Goal: Transaction & Acquisition: Book appointment/travel/reservation

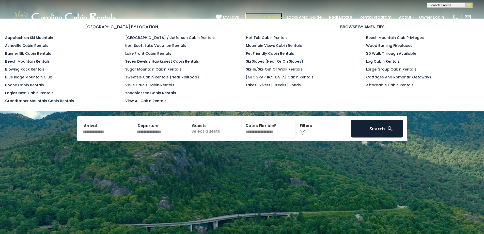
click at [265, 16] on link "Browse Rentals" at bounding box center [264, 17] width 37 height 9
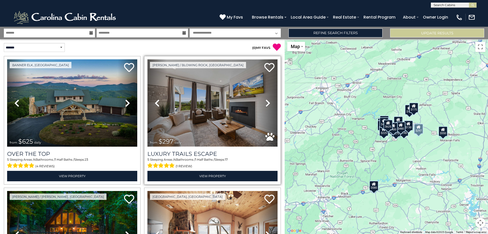
click at [214, 93] on img at bounding box center [212, 102] width 130 height 87
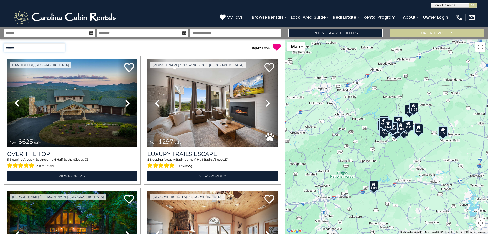
click at [61, 48] on select "**********" at bounding box center [34, 47] width 61 height 9
select select "**********"
click at [4, 43] on select "**********" at bounding box center [34, 47] width 61 height 9
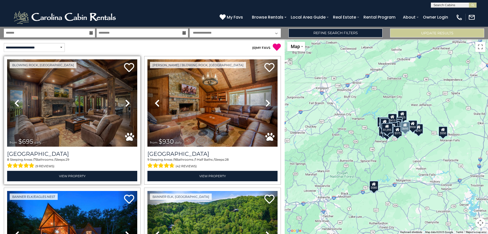
click at [128, 102] on icon at bounding box center [127, 103] width 5 height 8
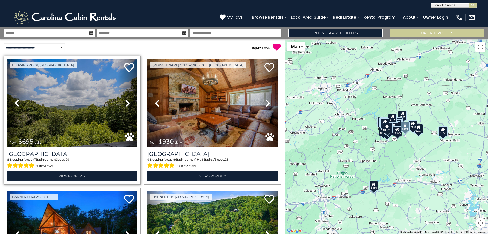
click at [128, 102] on icon at bounding box center [127, 103] width 5 height 8
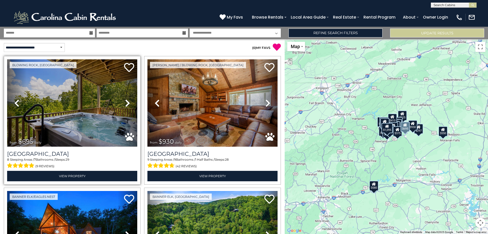
click at [128, 102] on icon at bounding box center [127, 103] width 5 height 8
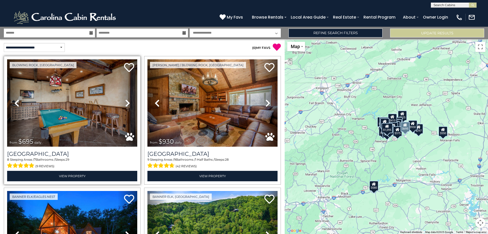
click at [128, 102] on icon at bounding box center [127, 103] width 5 height 8
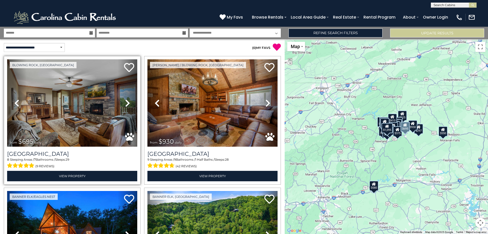
click at [128, 102] on icon at bounding box center [127, 103] width 5 height 8
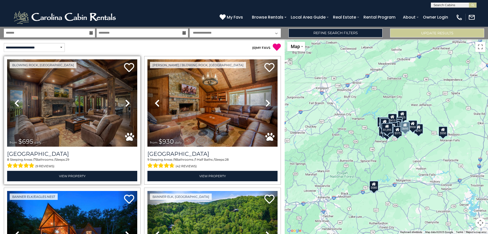
click at [128, 102] on icon at bounding box center [127, 103] width 5 height 8
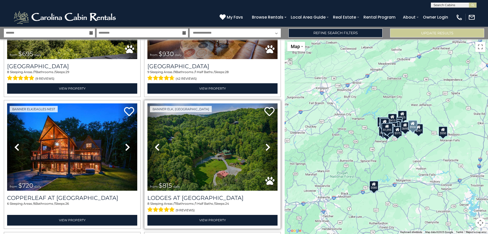
scroll to position [102, 0]
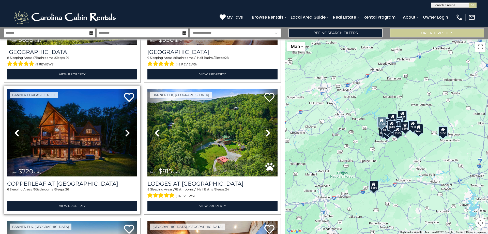
click at [128, 131] on icon at bounding box center [127, 133] width 5 height 8
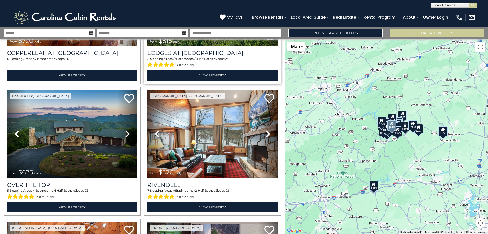
scroll to position [280, 0]
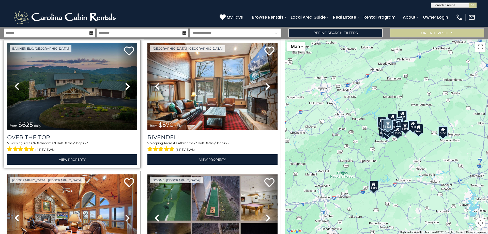
click at [78, 84] on img at bounding box center [72, 86] width 130 height 87
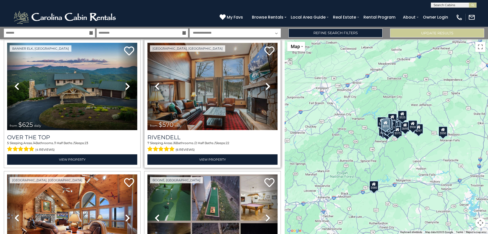
click at [208, 87] on img at bounding box center [212, 86] width 130 height 87
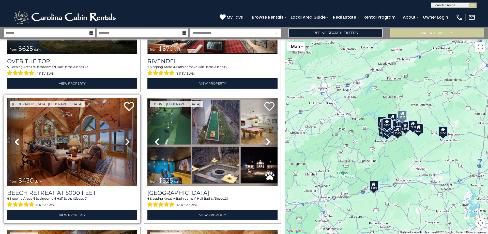
scroll to position [356, 0]
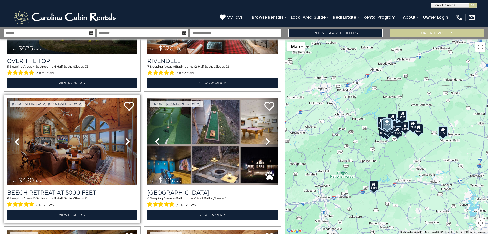
click at [70, 136] on img at bounding box center [72, 141] width 130 height 87
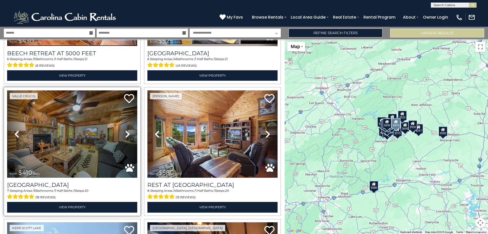
scroll to position [483, 0]
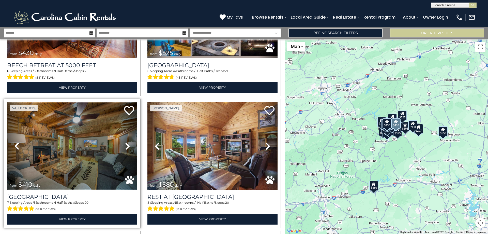
click at [70, 139] on img at bounding box center [72, 145] width 130 height 87
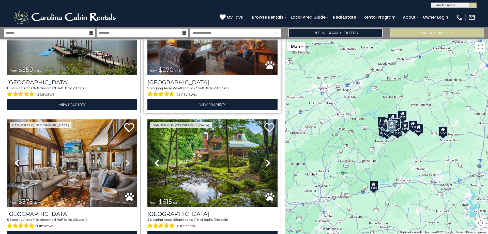
scroll to position [737, 0]
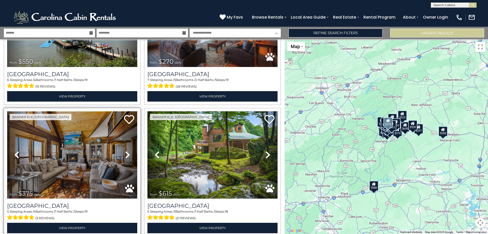
click at [82, 149] on img at bounding box center [72, 154] width 130 height 87
click at [76, 157] on img at bounding box center [72, 154] width 130 height 87
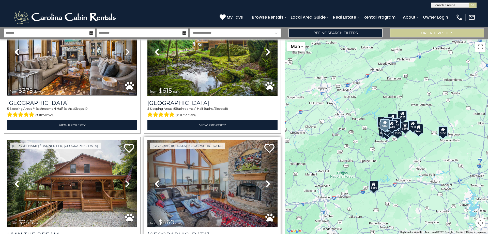
scroll to position [890, 0]
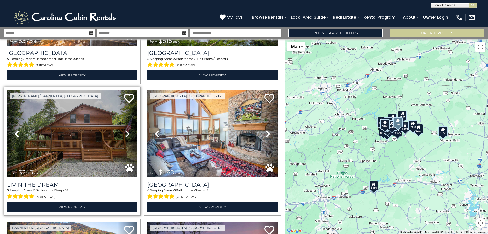
click at [71, 127] on img at bounding box center [72, 133] width 130 height 87
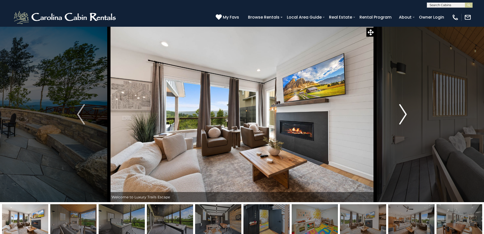
click at [403, 112] on img "Next" at bounding box center [403, 114] width 8 height 20
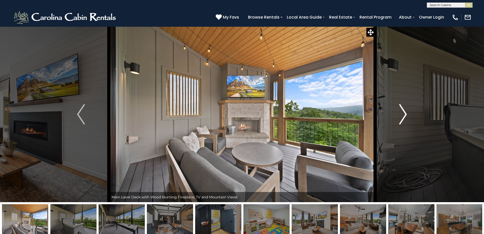
click at [404, 112] on img "Next" at bounding box center [403, 114] width 8 height 20
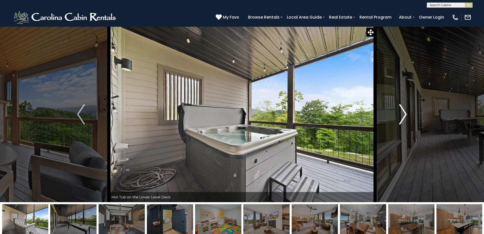
click at [404, 112] on img "Next" at bounding box center [403, 114] width 8 height 20
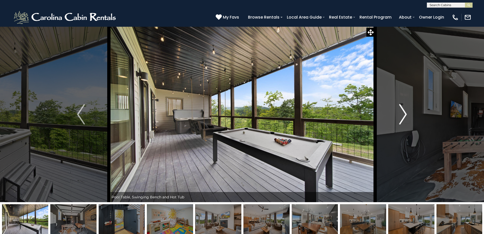
click at [404, 112] on img "Next" at bounding box center [403, 114] width 8 height 20
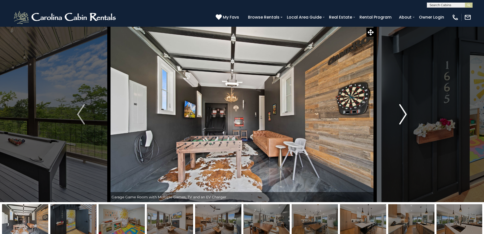
click at [404, 112] on img "Next" at bounding box center [403, 114] width 8 height 20
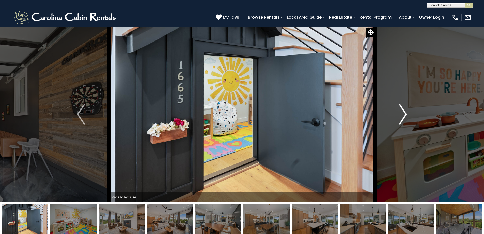
click at [404, 112] on img "Next" at bounding box center [403, 114] width 8 height 20
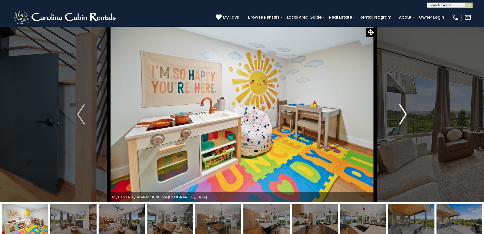
click at [404, 112] on img "Next" at bounding box center [403, 114] width 8 height 20
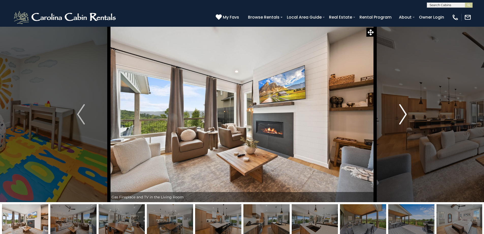
click at [404, 112] on img "Next" at bounding box center [403, 114] width 8 height 20
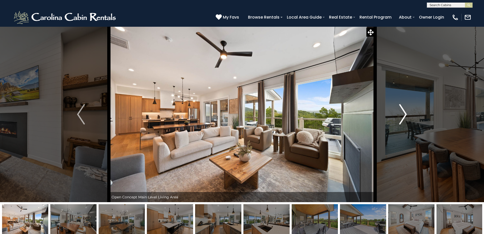
click at [404, 112] on img "Next" at bounding box center [403, 114] width 8 height 20
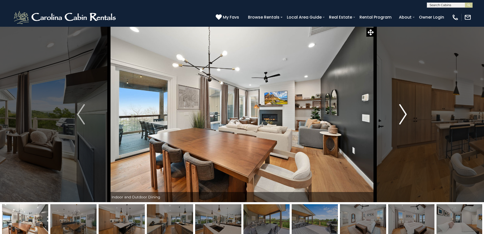
click at [404, 112] on img "Next" at bounding box center [403, 114] width 8 height 20
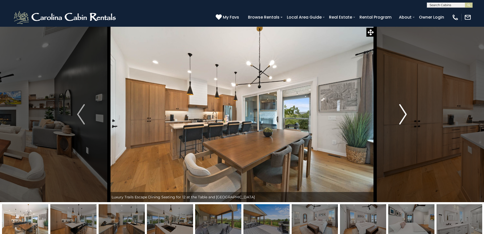
click at [404, 112] on img "Next" at bounding box center [403, 114] width 8 height 20
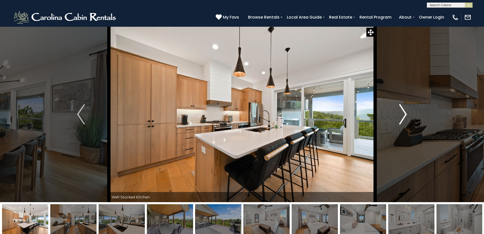
click at [404, 112] on img "Next" at bounding box center [403, 114] width 8 height 20
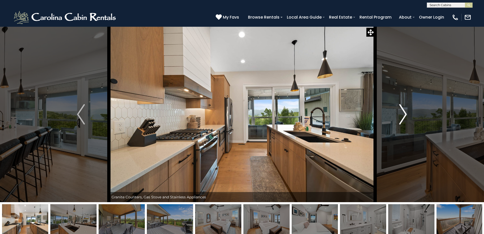
click at [404, 112] on img "Next" at bounding box center [403, 114] width 8 height 20
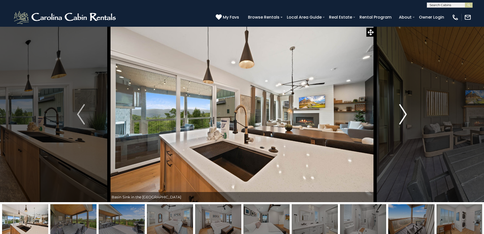
click at [404, 112] on img "Next" at bounding box center [403, 114] width 8 height 20
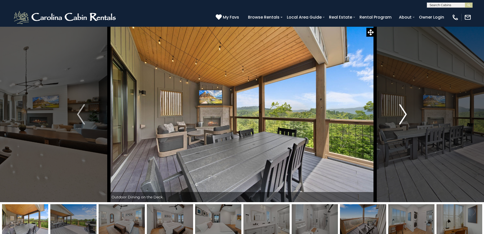
click at [404, 112] on img "Next" at bounding box center [403, 114] width 8 height 20
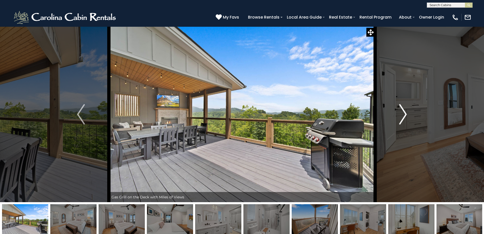
click at [404, 112] on img "Next" at bounding box center [403, 114] width 8 height 20
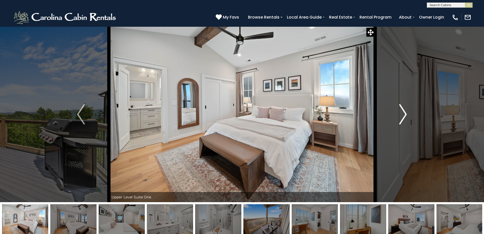
click at [404, 112] on img "Next" at bounding box center [403, 114] width 8 height 20
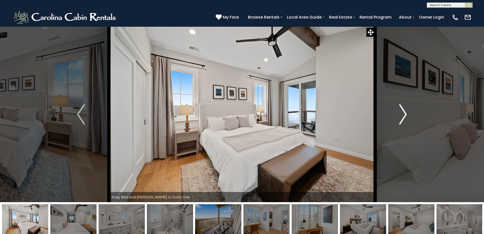
click at [404, 112] on img "Next" at bounding box center [403, 114] width 8 height 20
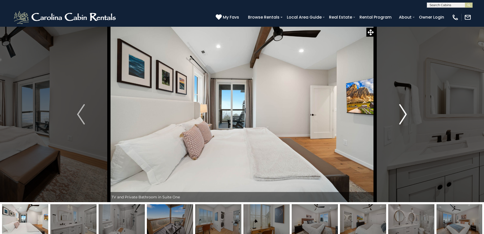
click at [404, 112] on img "Next" at bounding box center [403, 114] width 8 height 20
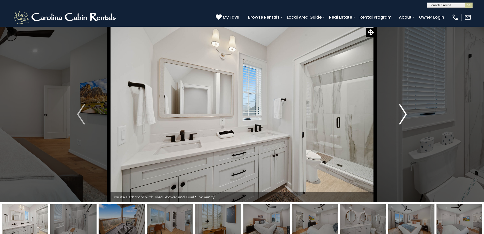
click at [404, 112] on img "Next" at bounding box center [403, 114] width 8 height 20
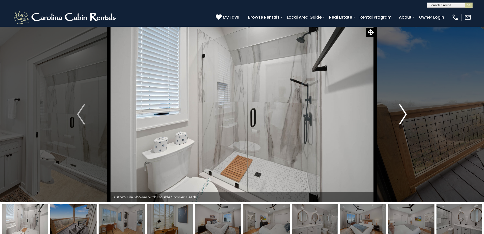
click at [404, 112] on img "Next" at bounding box center [403, 114] width 8 height 20
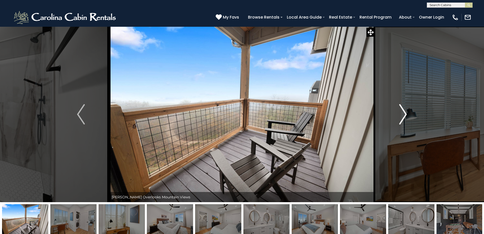
click at [404, 112] on img "Next" at bounding box center [403, 114] width 8 height 20
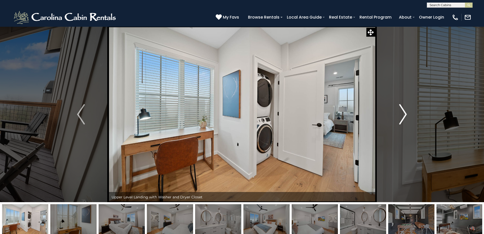
click at [404, 115] on img "Next" at bounding box center [403, 114] width 8 height 20
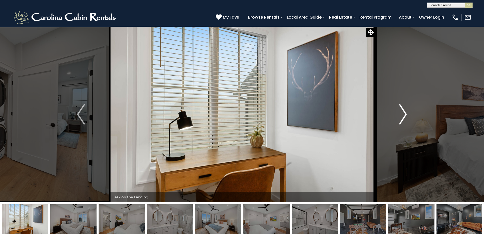
click at [404, 115] on img "Next" at bounding box center [403, 114] width 8 height 20
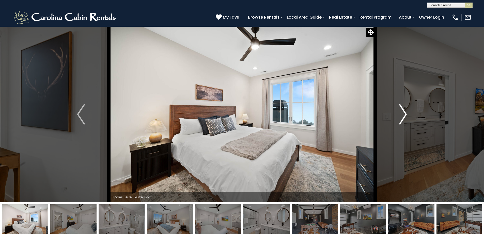
click at [404, 115] on img "Next" at bounding box center [403, 114] width 8 height 20
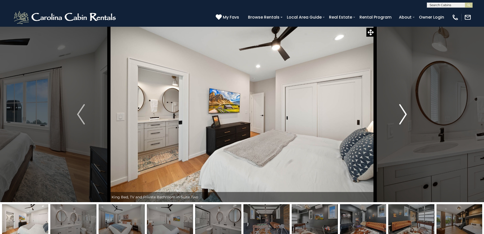
click at [404, 115] on img "Next" at bounding box center [403, 114] width 8 height 20
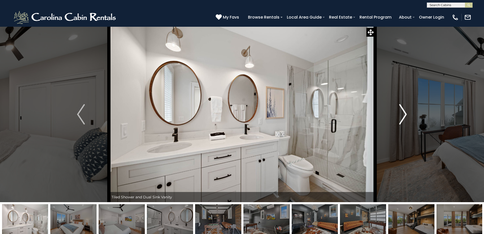
click at [404, 115] on img "Next" at bounding box center [403, 114] width 8 height 20
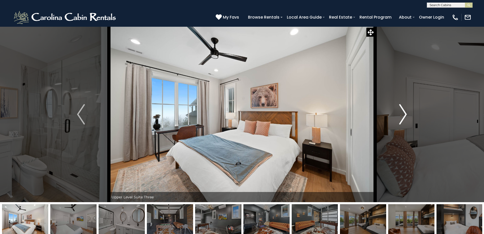
click at [404, 115] on img "Next" at bounding box center [403, 114] width 8 height 20
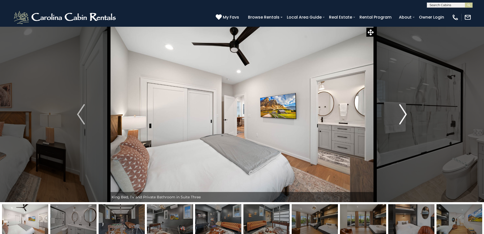
click at [404, 115] on img "Next" at bounding box center [403, 114] width 8 height 20
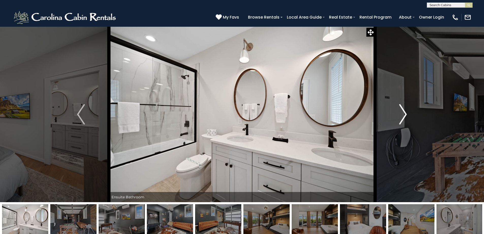
click at [404, 115] on img "Next" at bounding box center [403, 114] width 8 height 20
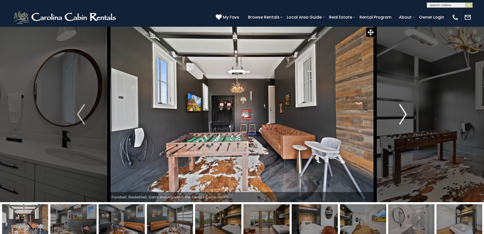
click at [404, 115] on img "Next" at bounding box center [403, 114] width 8 height 20
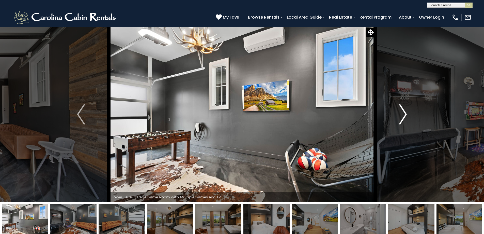
click at [404, 115] on img "Next" at bounding box center [403, 114] width 8 height 20
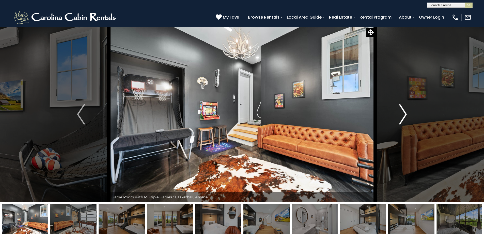
click at [404, 115] on img "Next" at bounding box center [403, 114] width 8 height 20
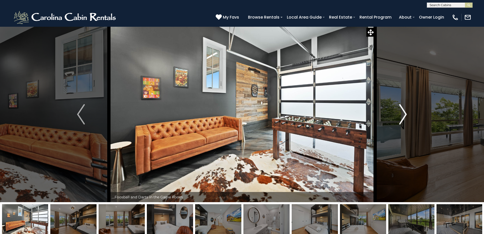
click at [404, 115] on img "Next" at bounding box center [403, 114] width 8 height 20
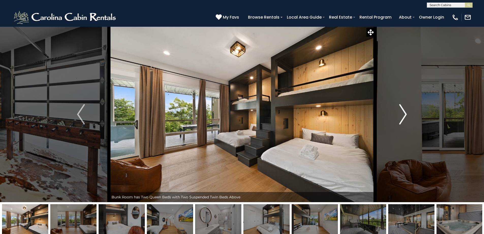
click at [404, 115] on img "Next" at bounding box center [403, 114] width 8 height 20
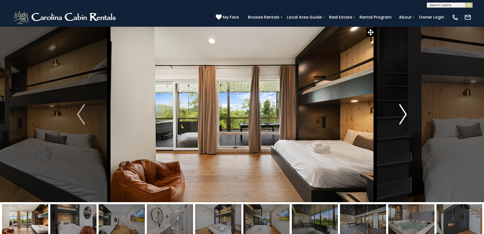
click at [404, 115] on img "Next" at bounding box center [403, 114] width 8 height 20
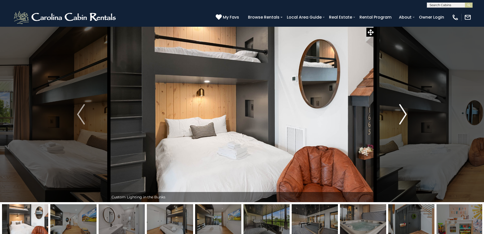
click at [404, 115] on img "Next" at bounding box center [403, 114] width 8 height 20
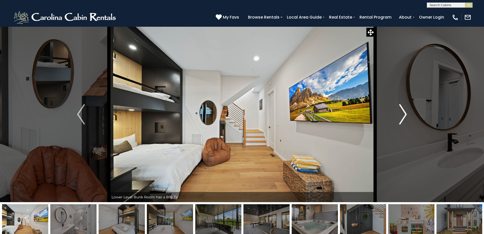
click at [404, 115] on img "Next" at bounding box center [403, 114] width 8 height 20
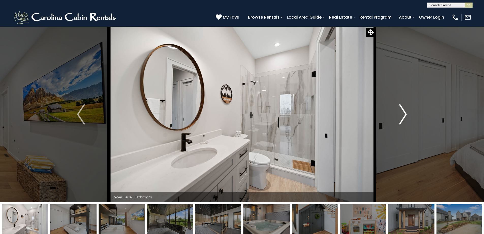
click at [404, 115] on img "Next" at bounding box center [403, 114] width 8 height 20
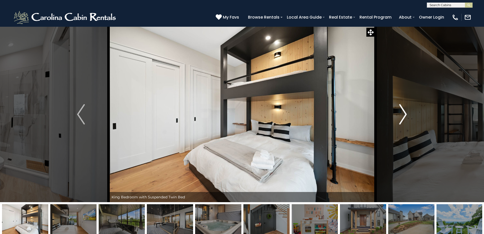
click at [404, 115] on img "Next" at bounding box center [403, 114] width 8 height 20
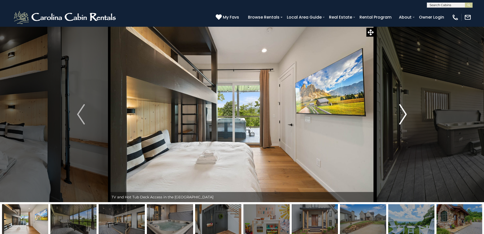
click at [404, 115] on img "Next" at bounding box center [403, 114] width 8 height 20
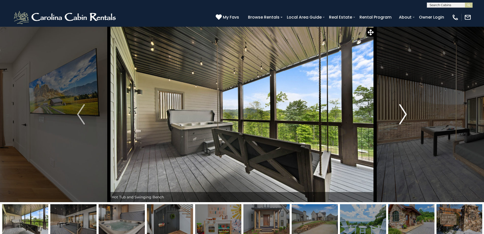
click at [404, 115] on img "Next" at bounding box center [403, 114] width 8 height 20
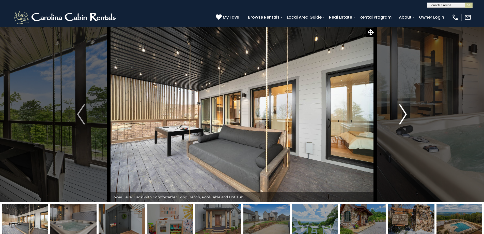
click at [404, 115] on img "Next" at bounding box center [403, 114] width 8 height 20
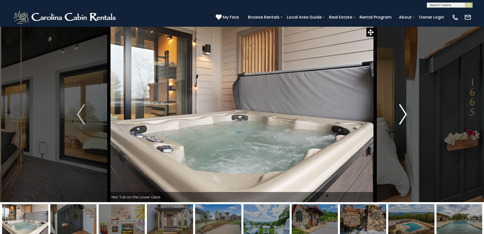
click at [404, 115] on img "Next" at bounding box center [403, 114] width 8 height 20
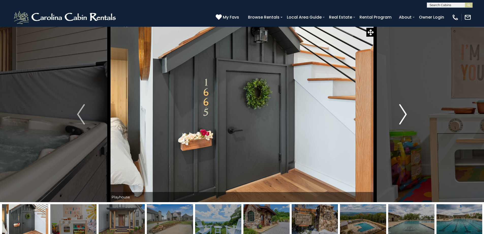
click at [404, 115] on img "Next" at bounding box center [403, 114] width 8 height 20
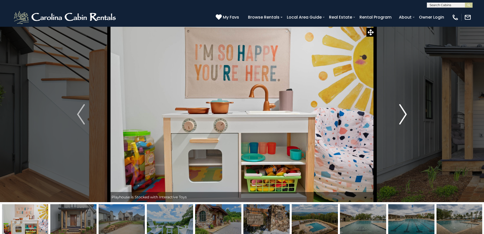
click at [404, 115] on img "Next" at bounding box center [403, 114] width 8 height 20
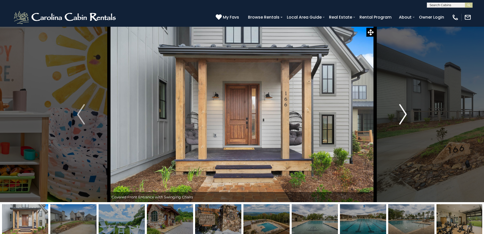
click at [404, 115] on img "Next" at bounding box center [403, 114] width 8 height 20
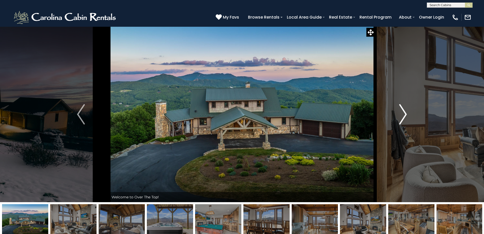
click at [402, 115] on img "Next" at bounding box center [403, 114] width 8 height 20
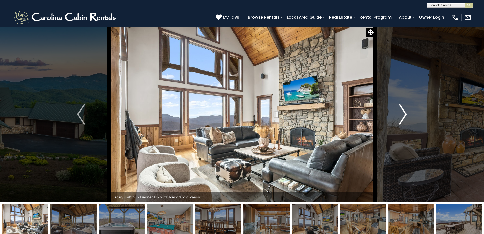
click at [402, 115] on img "Next" at bounding box center [403, 114] width 8 height 20
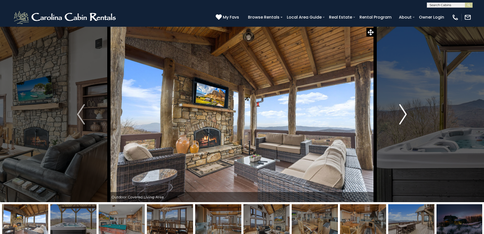
click at [402, 115] on img "Next" at bounding box center [403, 114] width 8 height 20
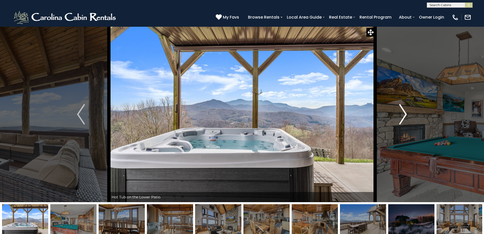
click at [402, 115] on img "Next" at bounding box center [403, 114] width 8 height 20
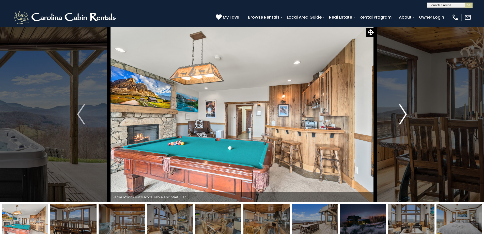
click at [402, 115] on img "Next" at bounding box center [403, 114] width 8 height 20
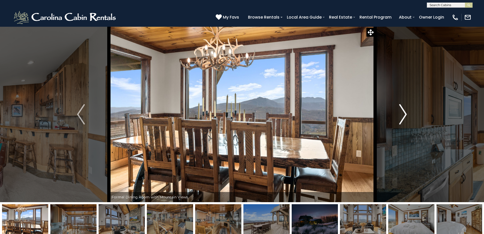
click at [402, 115] on img "Next" at bounding box center [403, 114] width 8 height 20
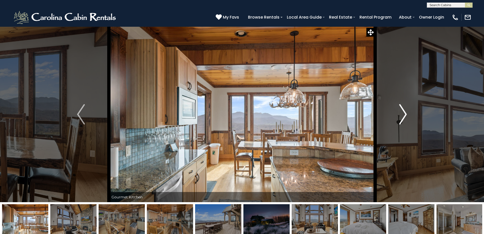
click at [402, 115] on img "Next" at bounding box center [403, 114] width 8 height 20
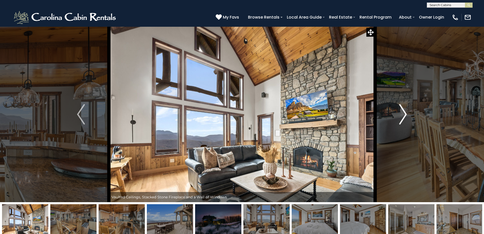
click at [402, 115] on img "Next" at bounding box center [403, 114] width 8 height 20
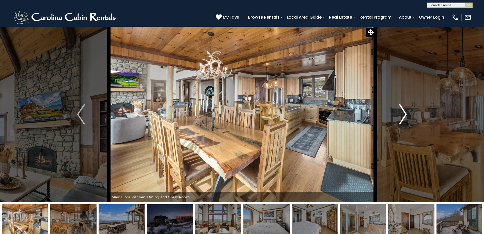
click at [402, 115] on img "Next" at bounding box center [403, 114] width 8 height 20
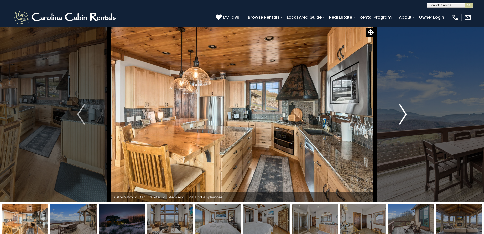
click at [402, 115] on img "Next" at bounding box center [403, 114] width 8 height 20
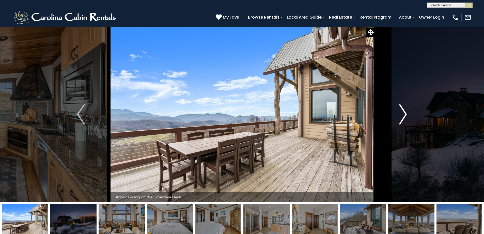
click at [402, 115] on img "Next" at bounding box center [403, 114] width 8 height 20
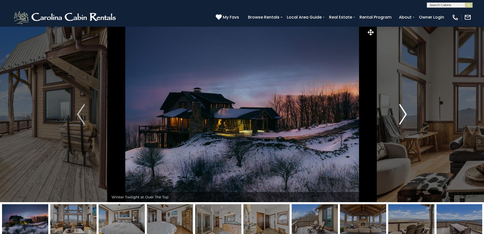
click at [402, 115] on img "Next" at bounding box center [403, 114] width 8 height 20
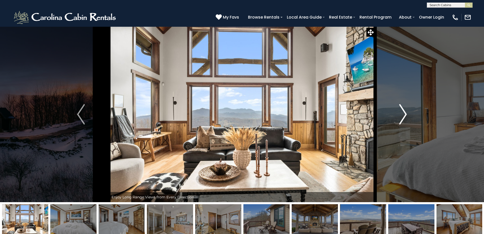
click at [402, 115] on img "Next" at bounding box center [403, 114] width 8 height 20
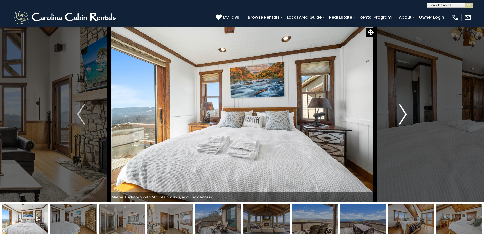
click at [402, 115] on img "Next" at bounding box center [403, 114] width 8 height 20
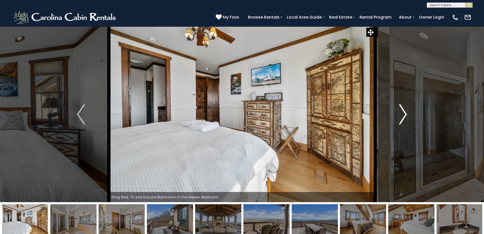
click at [402, 115] on img "Next" at bounding box center [403, 114] width 8 height 20
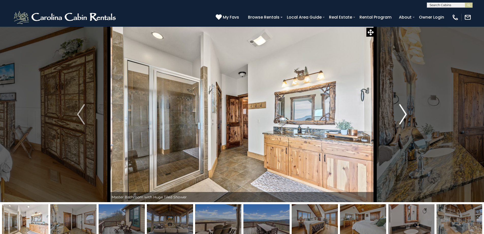
click at [402, 115] on img "Next" at bounding box center [403, 114] width 8 height 20
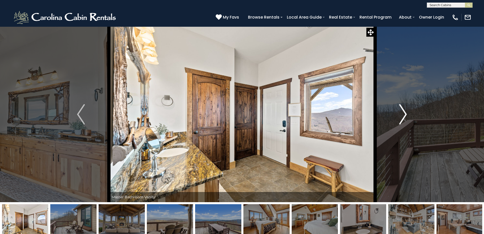
click at [402, 115] on img "Next" at bounding box center [403, 114] width 8 height 20
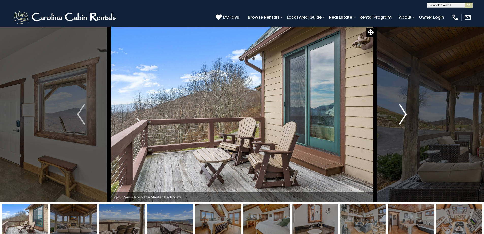
click at [402, 115] on img "Next" at bounding box center [403, 114] width 8 height 20
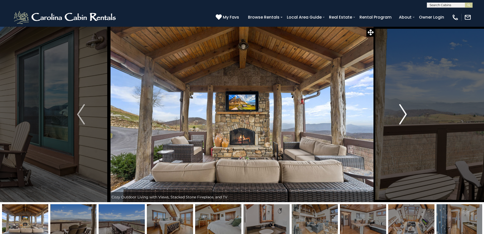
click at [402, 115] on img "Next" at bounding box center [403, 114] width 8 height 20
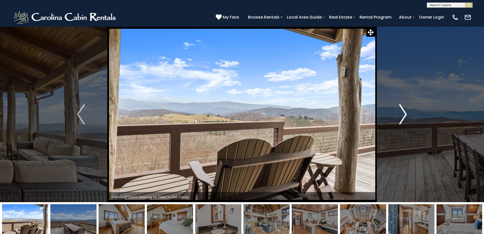
click at [402, 115] on img "Next" at bounding box center [403, 114] width 8 height 20
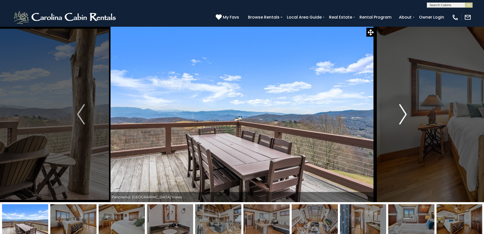
click at [402, 115] on img "Next" at bounding box center [403, 114] width 8 height 20
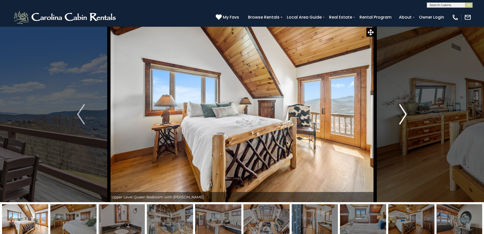
click at [402, 115] on img "Next" at bounding box center [403, 114] width 8 height 20
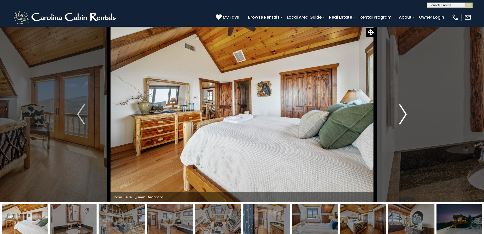
click at [402, 115] on img "Next" at bounding box center [403, 114] width 8 height 20
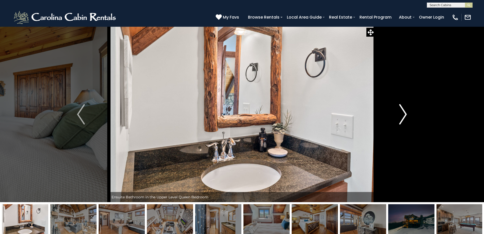
click at [402, 115] on img "Next" at bounding box center [403, 114] width 8 height 20
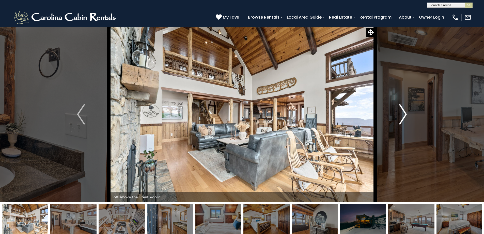
click at [402, 115] on img "Next" at bounding box center [403, 114] width 8 height 20
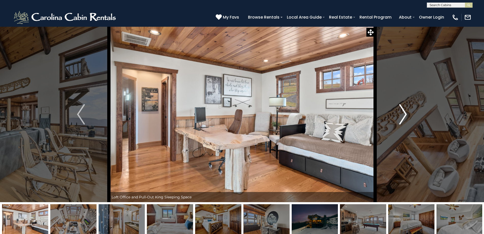
click at [402, 115] on img "Next" at bounding box center [403, 114] width 8 height 20
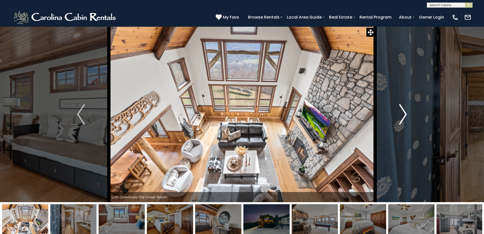
click at [402, 115] on img "Next" at bounding box center [403, 114] width 8 height 20
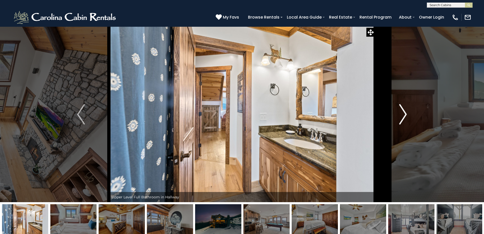
click at [402, 115] on img "Next" at bounding box center [403, 114] width 8 height 20
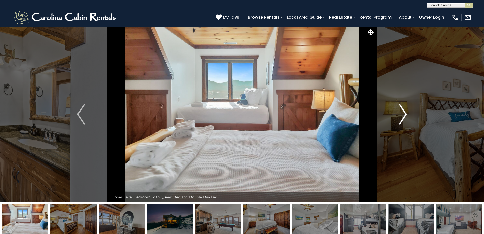
click at [402, 115] on img "Next" at bounding box center [403, 114] width 8 height 20
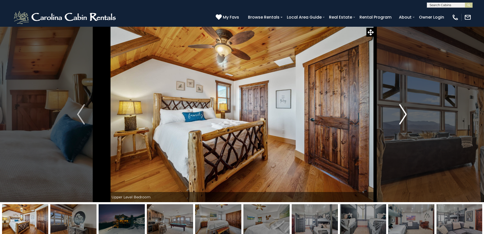
click at [402, 115] on img "Next" at bounding box center [403, 114] width 8 height 20
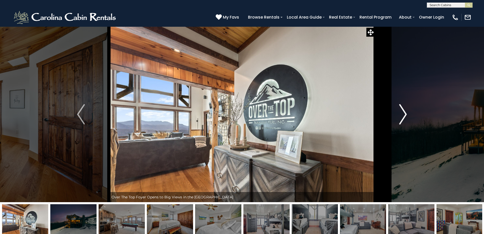
click at [402, 115] on img "Next" at bounding box center [403, 114] width 8 height 20
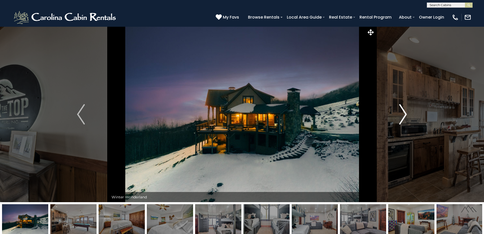
click at [402, 115] on img "Next" at bounding box center [403, 114] width 8 height 20
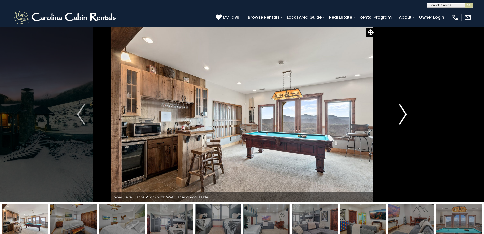
click at [402, 115] on img "Next" at bounding box center [403, 114] width 8 height 20
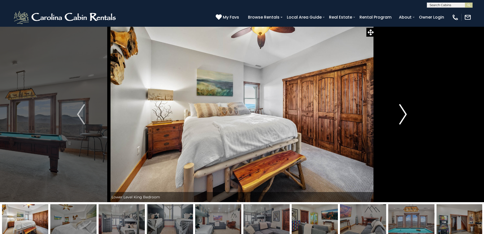
click at [402, 115] on img "Next" at bounding box center [403, 114] width 8 height 20
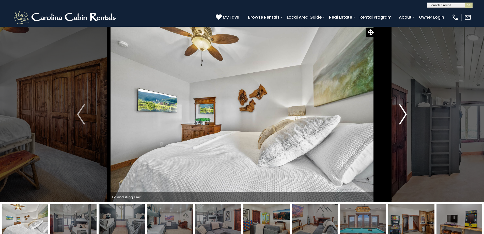
click at [402, 115] on img "Next" at bounding box center [403, 114] width 8 height 20
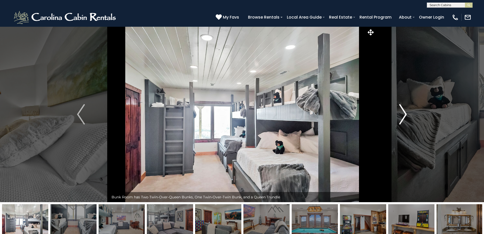
click at [402, 115] on img "Next" at bounding box center [403, 114] width 8 height 20
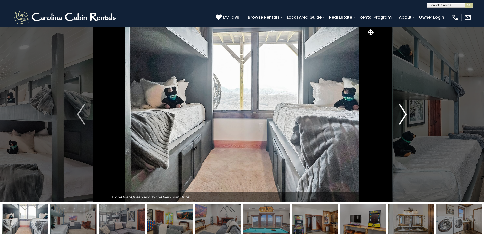
click at [402, 115] on img "Next" at bounding box center [403, 114] width 8 height 20
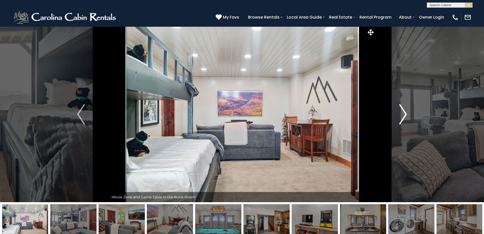
click at [402, 115] on img "Next" at bounding box center [403, 114] width 8 height 20
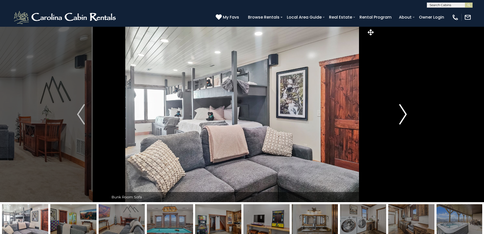
click at [402, 115] on img "Next" at bounding box center [403, 114] width 8 height 20
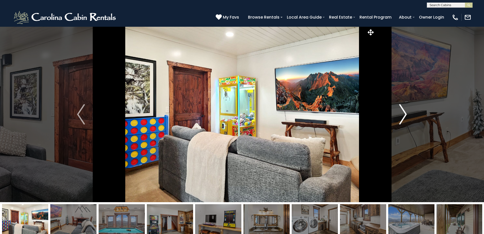
click at [404, 112] on img "Next" at bounding box center [403, 114] width 8 height 20
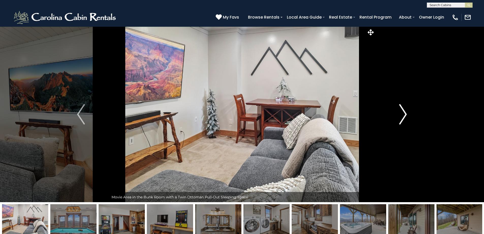
click at [404, 112] on img "Next" at bounding box center [403, 114] width 8 height 20
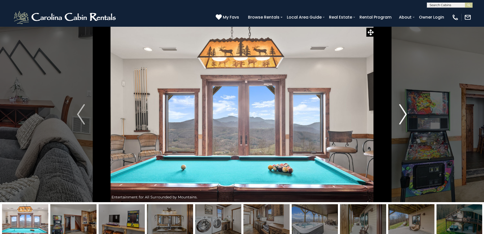
click at [404, 112] on img "Next" at bounding box center [403, 114] width 8 height 20
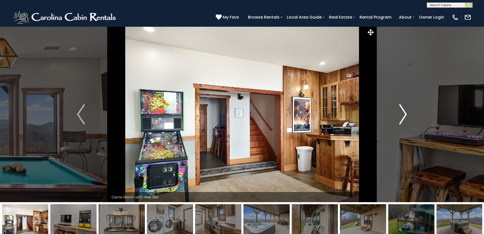
click at [404, 112] on img "Next" at bounding box center [403, 114] width 8 height 20
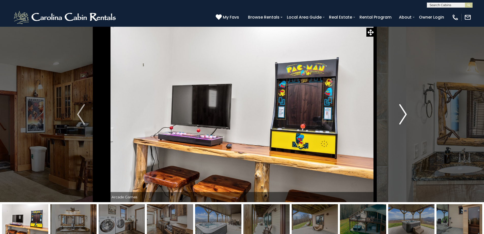
click at [404, 112] on img "Next" at bounding box center [403, 114] width 8 height 20
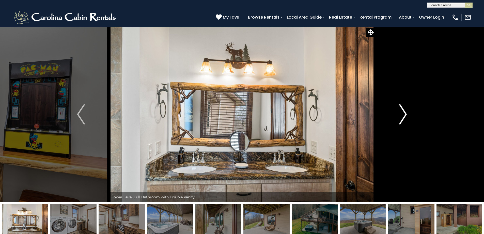
click at [404, 112] on img "Next" at bounding box center [403, 114] width 8 height 20
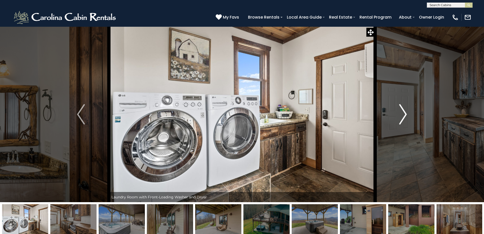
click at [404, 112] on img "Next" at bounding box center [403, 114] width 8 height 20
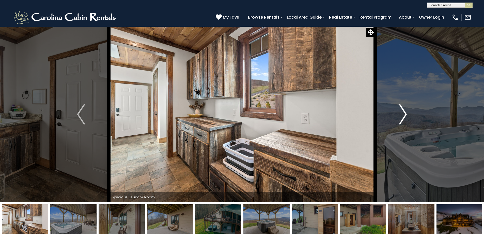
click at [404, 112] on img "Next" at bounding box center [403, 114] width 8 height 20
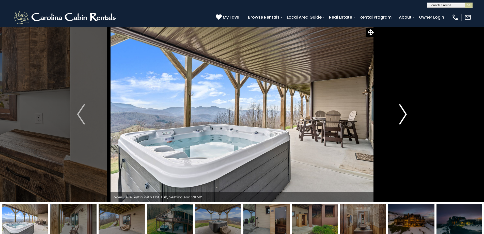
click at [404, 112] on img "Next" at bounding box center [403, 114] width 8 height 20
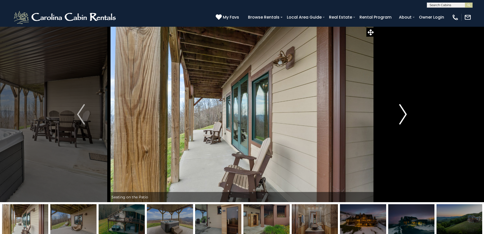
click at [404, 112] on img "Next" at bounding box center [403, 114] width 8 height 20
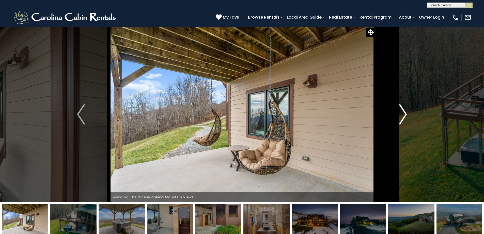
click at [404, 112] on img "Next" at bounding box center [403, 114] width 8 height 20
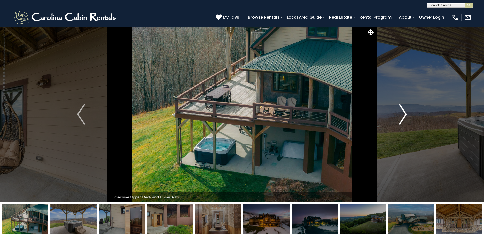
click at [404, 112] on img "Next" at bounding box center [403, 114] width 8 height 20
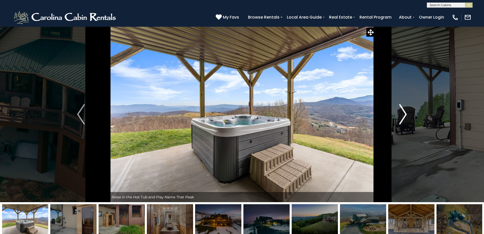
click at [404, 112] on img "Next" at bounding box center [403, 114] width 8 height 20
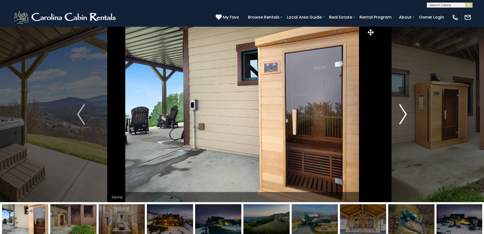
click at [404, 112] on img "Next" at bounding box center [403, 114] width 8 height 20
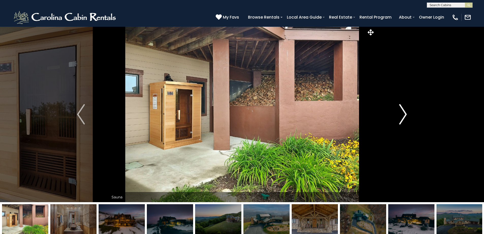
click at [404, 112] on img "Next" at bounding box center [403, 114] width 8 height 20
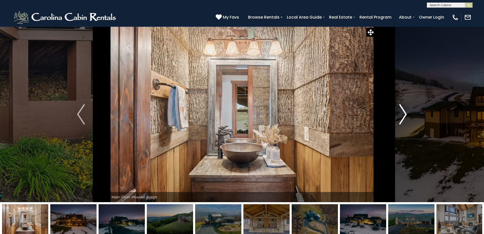
click at [404, 112] on img "Next" at bounding box center [403, 114] width 8 height 20
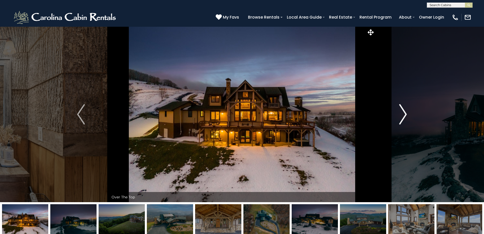
click at [404, 112] on img "Next" at bounding box center [403, 114] width 8 height 20
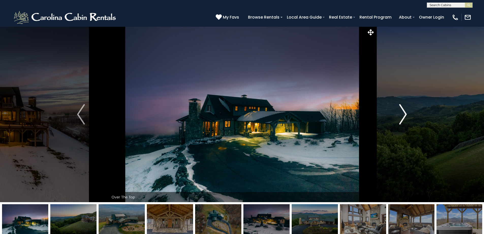
click at [404, 112] on img "Next" at bounding box center [403, 114] width 8 height 20
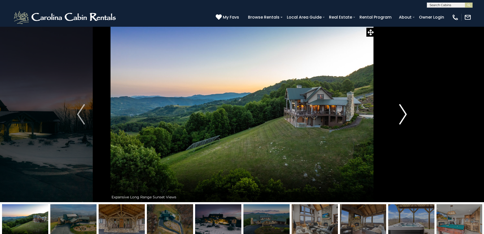
click at [404, 112] on img "Next" at bounding box center [403, 114] width 8 height 20
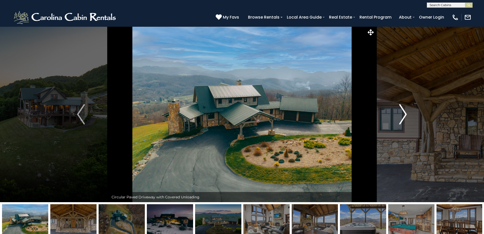
click at [404, 112] on img "Next" at bounding box center [403, 114] width 8 height 20
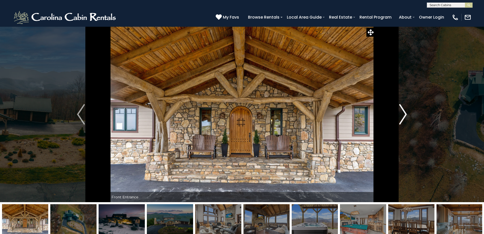
click at [404, 112] on img "Next" at bounding box center [403, 114] width 8 height 20
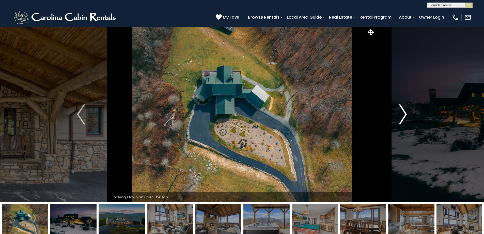
click at [404, 112] on img "Next" at bounding box center [403, 114] width 8 height 20
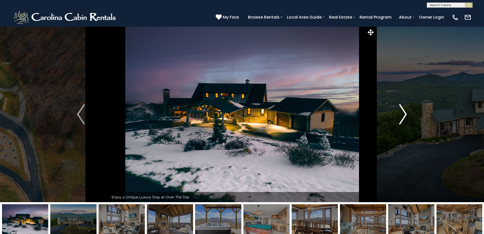
click at [404, 112] on img "Next" at bounding box center [403, 114] width 8 height 20
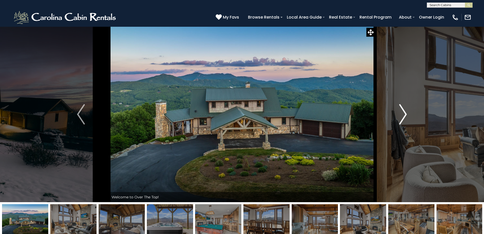
click at [404, 112] on img "Next" at bounding box center [403, 114] width 8 height 20
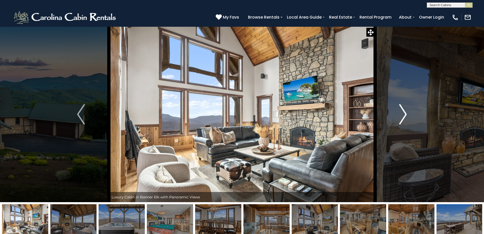
click at [404, 112] on img "Next" at bounding box center [403, 114] width 8 height 20
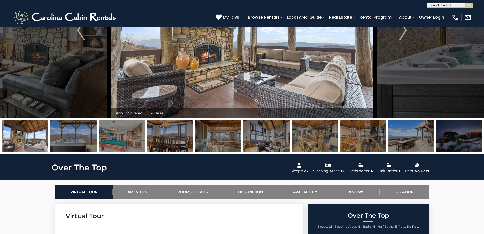
scroll to position [76, 0]
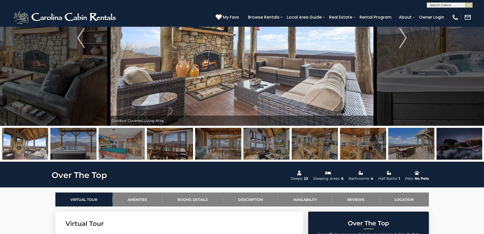
click at [462, 146] on img at bounding box center [460, 144] width 46 height 32
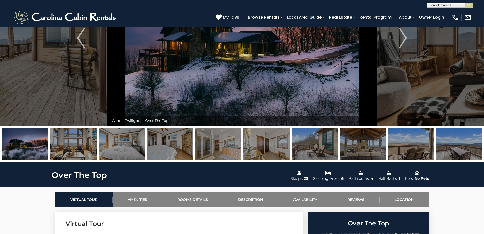
click at [126, 146] on img at bounding box center [122, 144] width 46 height 32
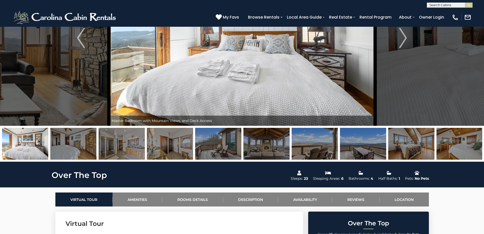
click at [75, 136] on img at bounding box center [73, 144] width 46 height 32
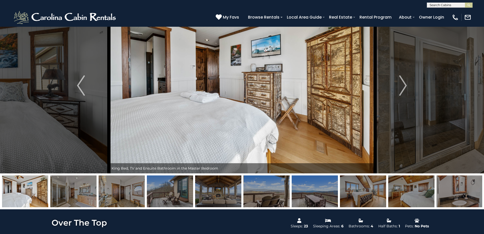
scroll to position [0, 0]
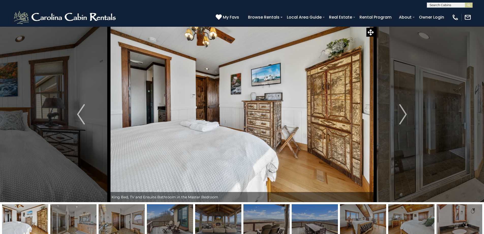
click at [82, 216] on img at bounding box center [73, 220] width 46 height 32
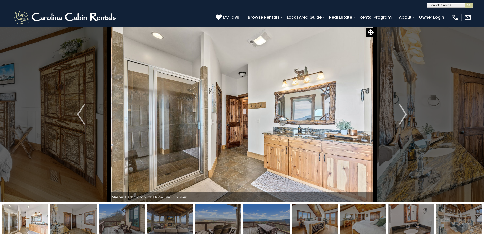
click at [112, 219] on img at bounding box center [122, 220] width 46 height 32
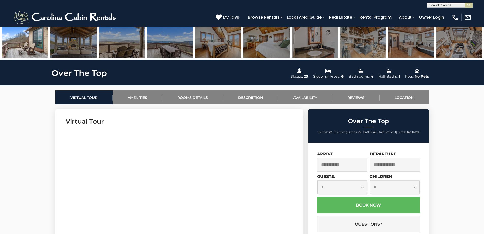
scroll to position [229, 0]
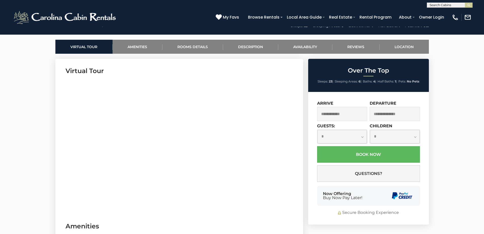
click at [338, 114] on input "text" at bounding box center [342, 114] width 50 height 14
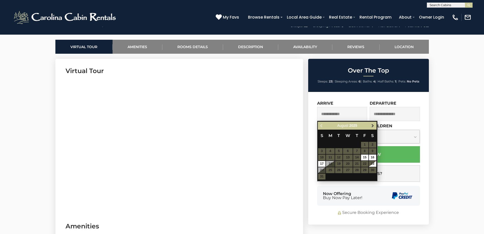
click at [374, 125] on span "Next" at bounding box center [373, 126] width 4 height 4
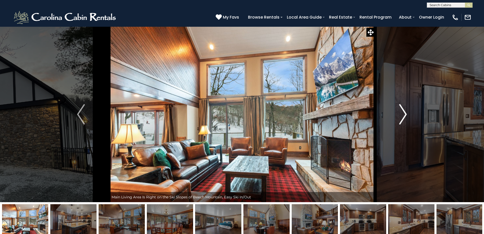
click at [403, 115] on img "Next" at bounding box center [403, 114] width 8 height 20
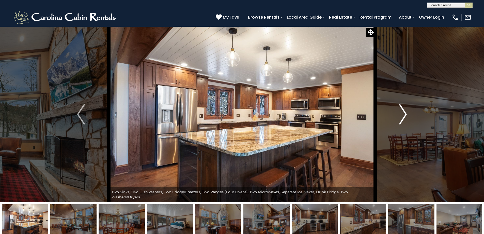
click at [403, 115] on img "Next" at bounding box center [403, 114] width 8 height 20
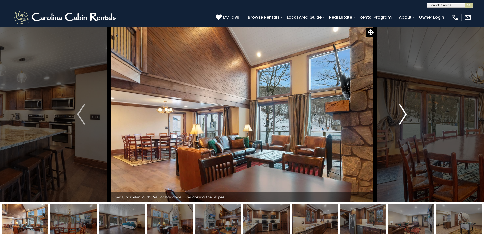
click at [403, 115] on img "Next" at bounding box center [403, 114] width 8 height 20
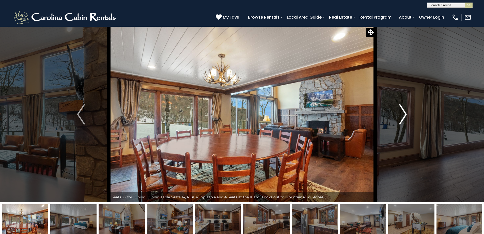
click at [403, 115] on img "Next" at bounding box center [403, 114] width 8 height 20
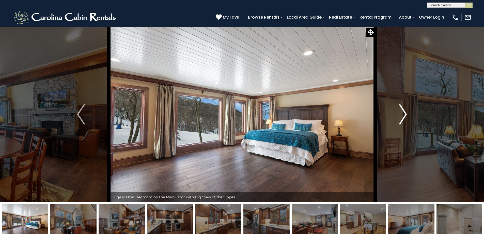
click at [403, 115] on img "Next" at bounding box center [403, 114] width 8 height 20
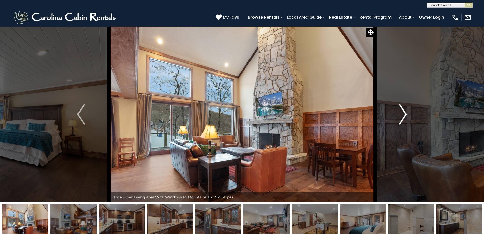
click at [403, 115] on img "Next" at bounding box center [403, 114] width 8 height 20
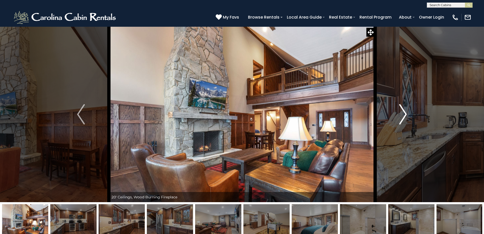
click at [403, 115] on img "Next" at bounding box center [403, 114] width 8 height 20
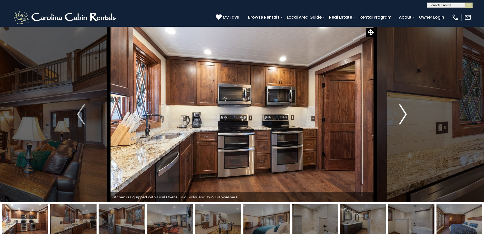
click at [403, 115] on img "Next" at bounding box center [403, 114] width 8 height 20
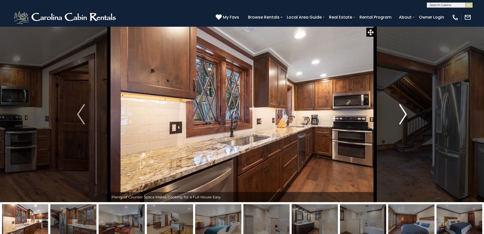
click at [403, 115] on img "Next" at bounding box center [403, 114] width 8 height 20
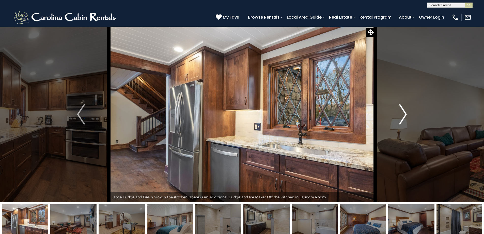
click at [403, 115] on img "Next" at bounding box center [403, 114] width 8 height 20
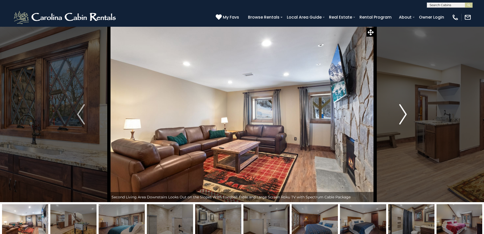
click at [403, 115] on img "Next" at bounding box center [403, 114] width 8 height 20
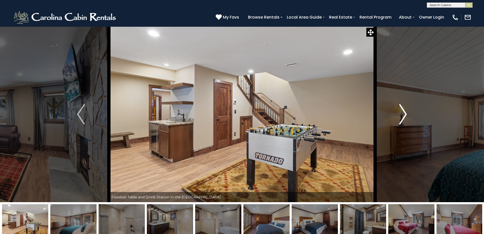
click at [403, 115] on img "Next" at bounding box center [403, 114] width 8 height 20
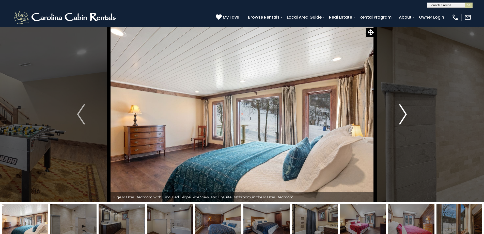
click at [403, 115] on img "Next" at bounding box center [403, 114] width 8 height 20
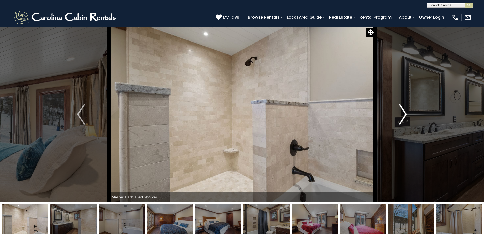
click at [403, 115] on img "Next" at bounding box center [403, 114] width 8 height 20
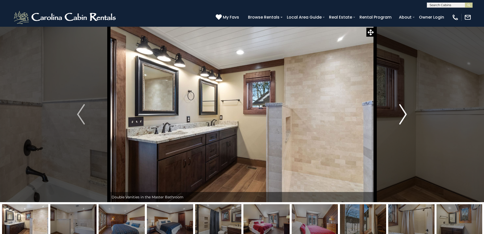
click at [403, 115] on img "Next" at bounding box center [403, 114] width 8 height 20
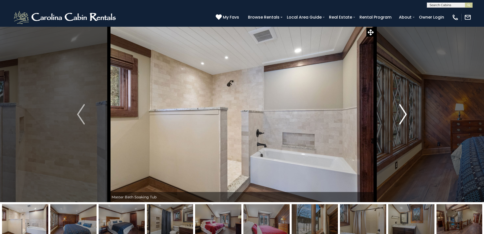
click at [403, 115] on img "Next" at bounding box center [403, 114] width 8 height 20
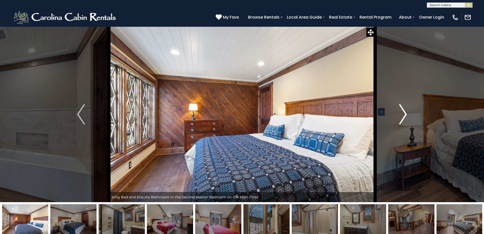
click at [403, 115] on img "Next" at bounding box center [403, 114] width 8 height 20
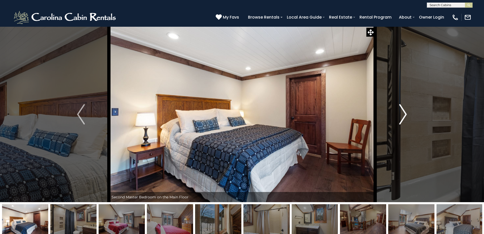
click at [403, 115] on img "Next" at bounding box center [403, 114] width 8 height 20
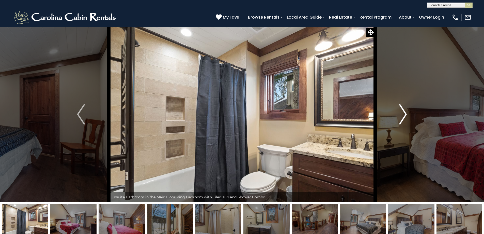
click at [403, 115] on img "Next" at bounding box center [403, 114] width 8 height 20
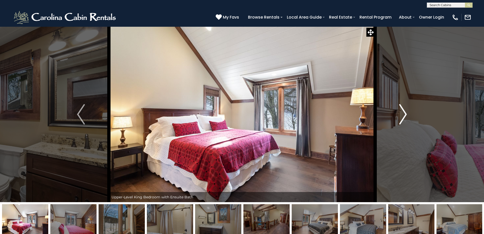
click at [403, 115] on img "Next" at bounding box center [403, 114] width 8 height 20
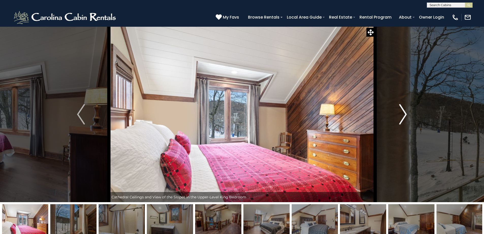
click at [403, 115] on img "Next" at bounding box center [403, 114] width 8 height 20
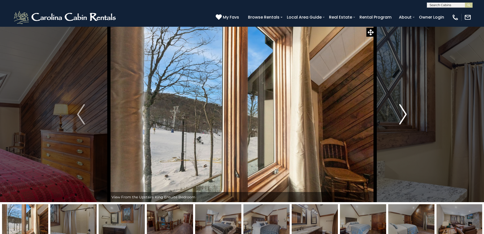
click at [403, 115] on img "Next" at bounding box center [403, 114] width 8 height 20
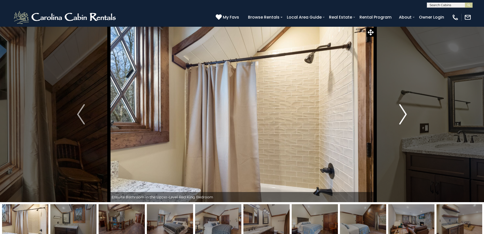
click at [403, 115] on img "Next" at bounding box center [403, 114] width 8 height 20
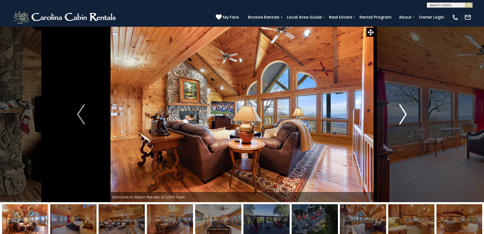
click at [405, 114] on img "Next" at bounding box center [403, 114] width 8 height 20
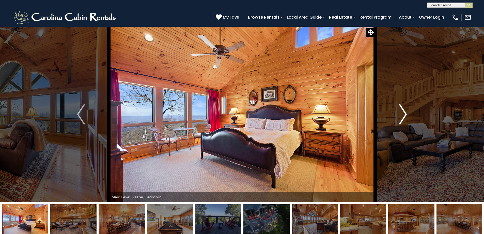
click at [405, 114] on img "Next" at bounding box center [403, 114] width 8 height 20
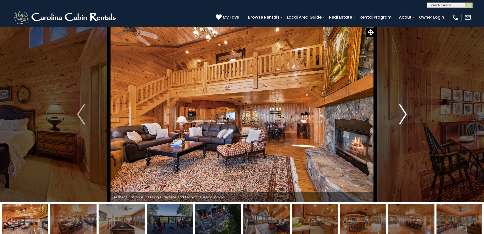
click at [405, 114] on img "Next" at bounding box center [403, 114] width 8 height 20
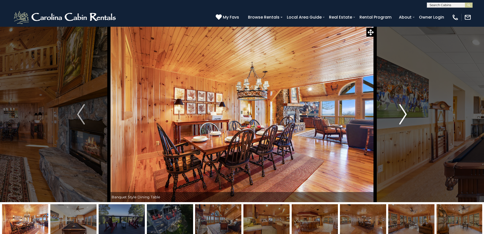
click at [405, 114] on img "Next" at bounding box center [403, 114] width 8 height 20
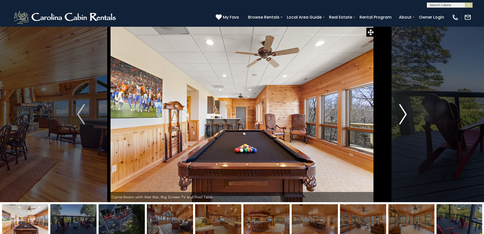
click at [405, 114] on img "Next" at bounding box center [403, 114] width 8 height 20
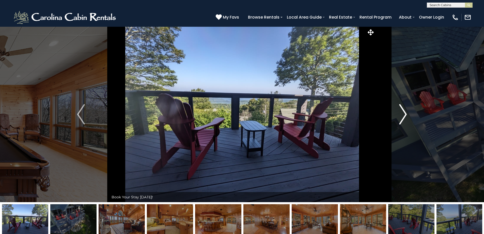
click at [405, 114] on img "Next" at bounding box center [403, 114] width 8 height 20
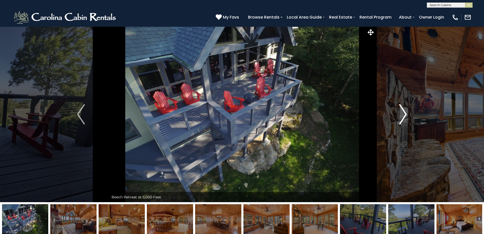
click at [405, 114] on img "Next" at bounding box center [403, 114] width 8 height 20
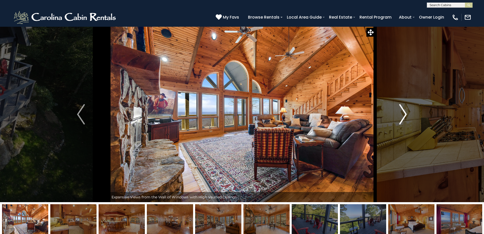
click at [405, 114] on img "Next" at bounding box center [403, 114] width 8 height 20
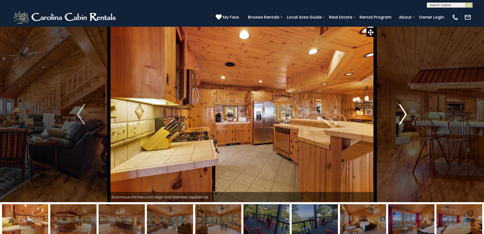
click at [405, 114] on img "Next" at bounding box center [403, 114] width 8 height 20
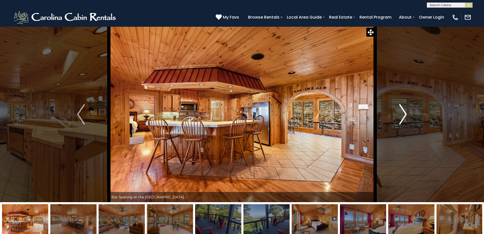
click at [405, 114] on img "Next" at bounding box center [403, 114] width 8 height 20
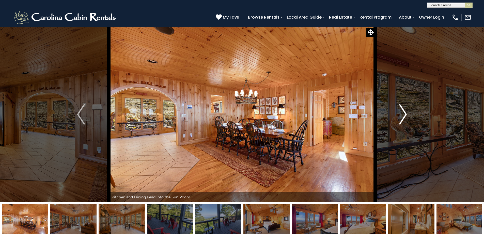
click at [405, 114] on img "Next" at bounding box center [403, 114] width 8 height 20
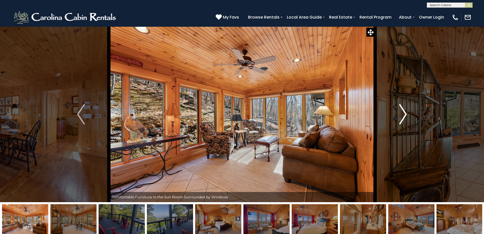
click at [405, 114] on img "Next" at bounding box center [403, 114] width 8 height 20
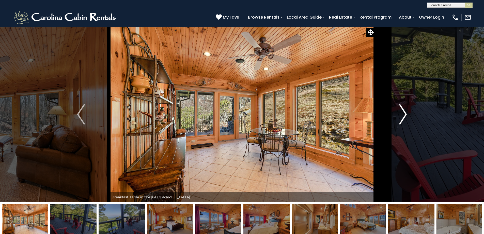
click at [405, 114] on img "Next" at bounding box center [403, 114] width 8 height 20
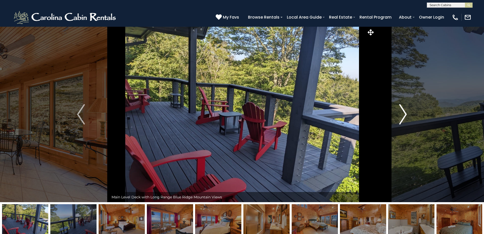
click at [405, 114] on img "Next" at bounding box center [403, 114] width 8 height 20
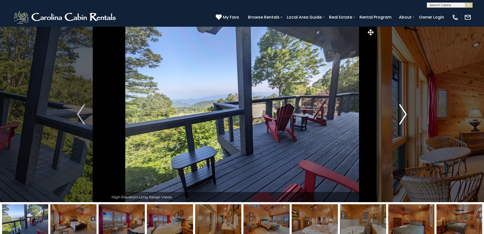
click at [405, 114] on img "Next" at bounding box center [403, 114] width 8 height 20
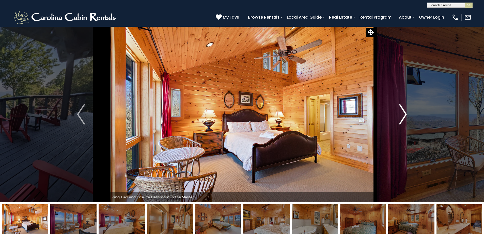
click at [405, 114] on img "Next" at bounding box center [403, 114] width 8 height 20
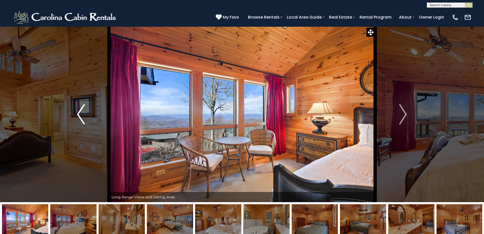
click at [77, 115] on img "Previous" at bounding box center [81, 114] width 8 height 20
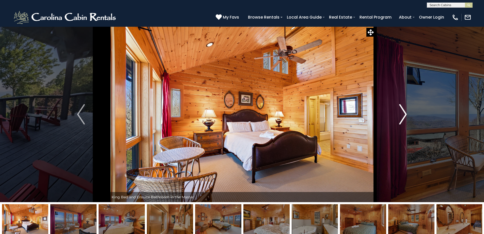
click at [402, 109] on img "Next" at bounding box center [403, 114] width 8 height 20
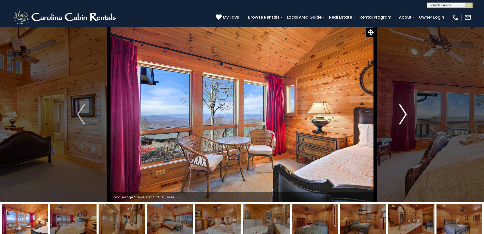
click at [402, 109] on img "Next" at bounding box center [403, 114] width 8 height 20
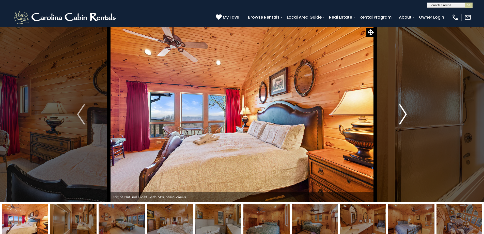
click at [402, 109] on img "Next" at bounding box center [403, 114] width 8 height 20
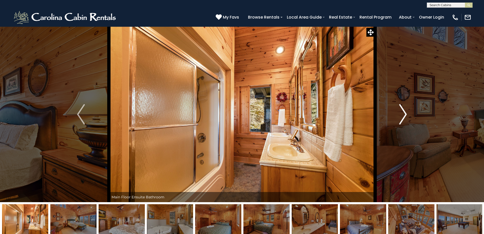
click at [402, 109] on img "Next" at bounding box center [403, 114] width 8 height 20
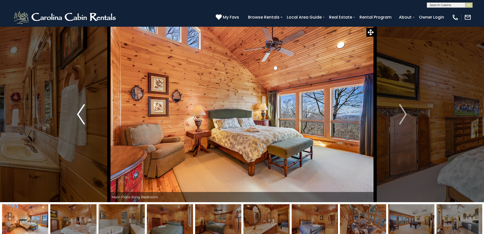
click at [76, 114] on button "Previous" at bounding box center [81, 113] width 56 height 175
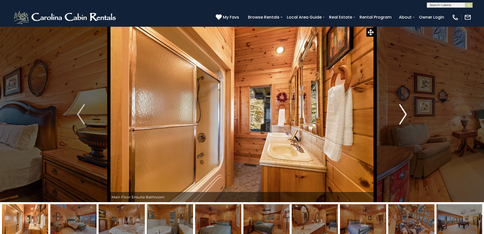
click at [404, 111] on img "Next" at bounding box center [403, 114] width 8 height 20
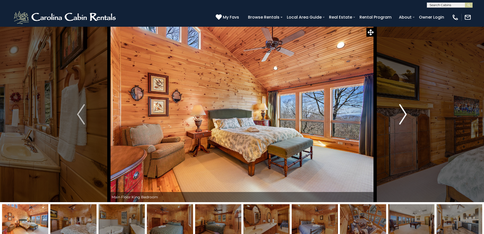
click at [405, 111] on img "Next" at bounding box center [403, 114] width 8 height 20
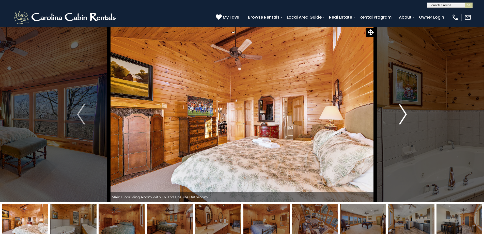
click at [405, 111] on img "Next" at bounding box center [403, 114] width 8 height 20
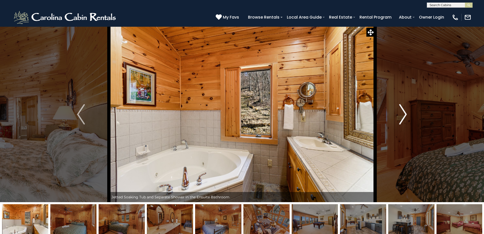
click at [405, 111] on img "Next" at bounding box center [403, 114] width 8 height 20
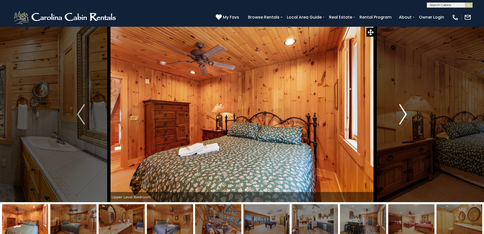
click at [405, 111] on img "Next" at bounding box center [403, 114] width 8 height 20
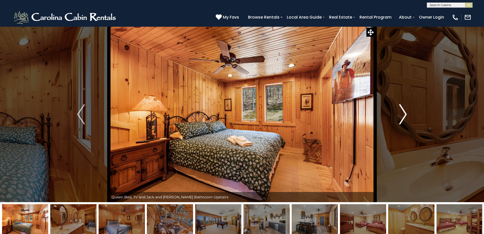
click at [405, 111] on img "Next" at bounding box center [403, 114] width 8 height 20
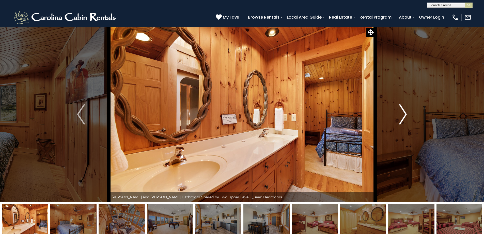
click at [405, 111] on img "Next" at bounding box center [403, 114] width 8 height 20
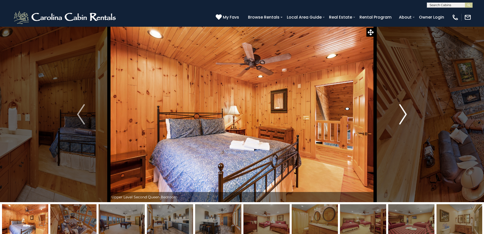
click at [405, 111] on img "Next" at bounding box center [403, 114] width 8 height 20
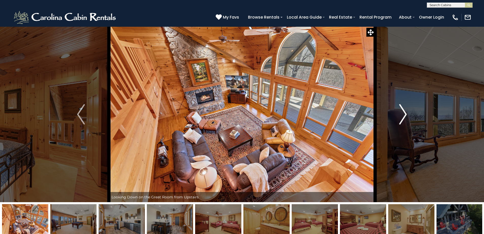
click at [405, 111] on img "Next" at bounding box center [403, 114] width 8 height 20
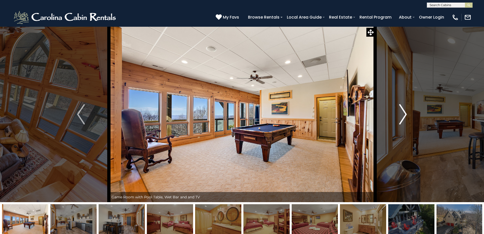
click at [405, 111] on img "Next" at bounding box center [403, 114] width 8 height 20
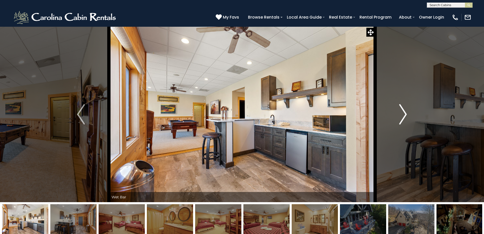
click at [405, 111] on img "Next" at bounding box center [403, 114] width 8 height 20
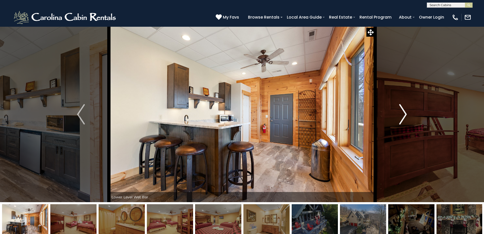
click at [405, 111] on img "Next" at bounding box center [403, 114] width 8 height 20
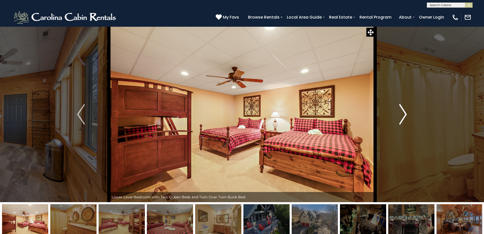
click at [405, 111] on img "Next" at bounding box center [403, 114] width 8 height 20
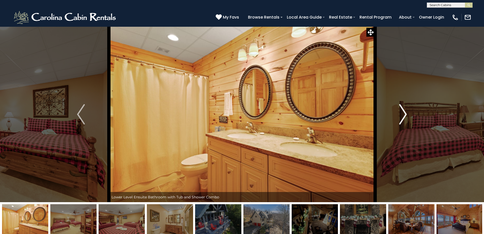
click at [405, 111] on img "Next" at bounding box center [403, 114] width 8 height 20
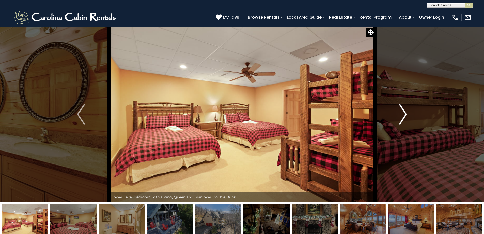
click at [405, 111] on img "Next" at bounding box center [403, 114] width 8 height 20
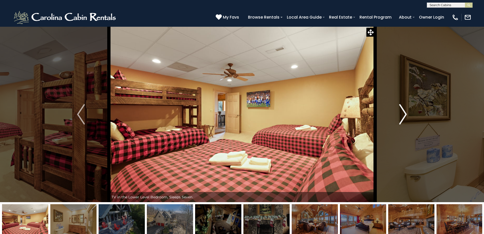
click at [405, 111] on img "Next" at bounding box center [403, 114] width 8 height 20
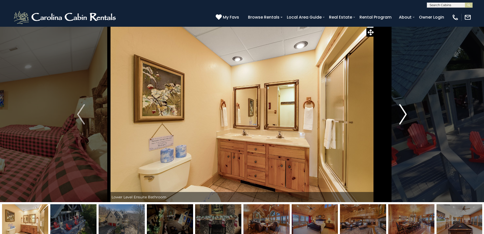
click at [405, 111] on img "Next" at bounding box center [403, 114] width 8 height 20
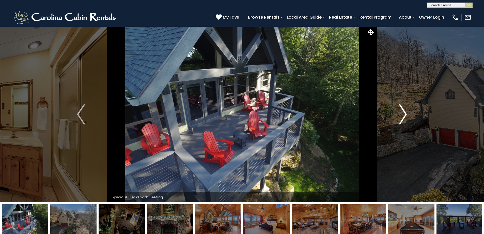
click at [405, 111] on img "Next" at bounding box center [403, 114] width 8 height 20
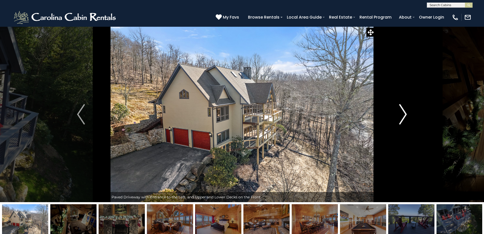
click at [405, 111] on img "Next" at bounding box center [403, 114] width 8 height 20
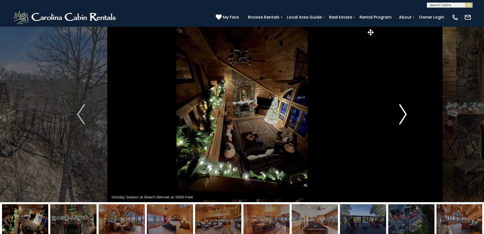
click at [405, 111] on img "Next" at bounding box center [403, 114] width 8 height 20
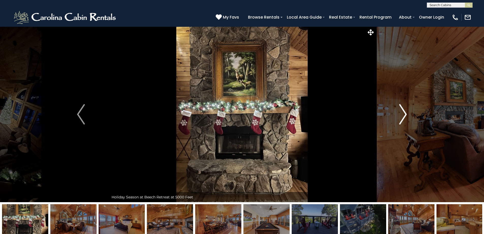
click at [405, 111] on img "Next" at bounding box center [403, 114] width 8 height 20
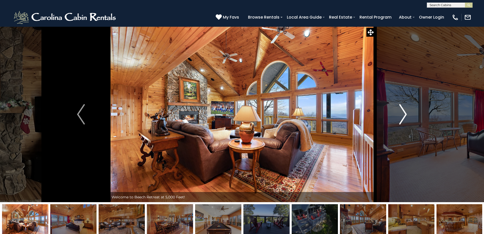
click at [405, 111] on img "Next" at bounding box center [403, 114] width 8 height 20
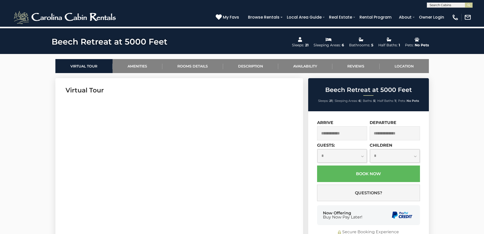
scroll to position [229, 0]
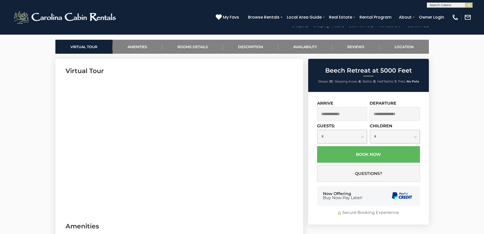
click at [341, 113] on input "text" at bounding box center [342, 114] width 50 height 14
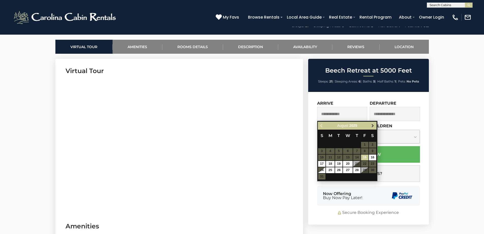
click at [372, 125] on span "Next" at bounding box center [373, 126] width 4 height 4
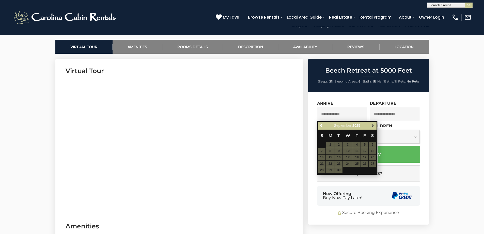
click at [372, 127] on span "Next" at bounding box center [373, 126] width 4 height 4
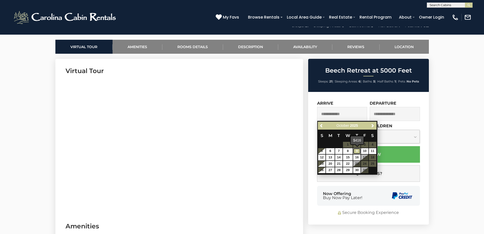
click at [356, 150] on link "9" at bounding box center [356, 151] width 7 height 6
type input "**********"
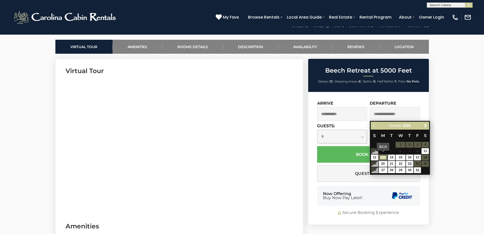
click at [384, 156] on link "13" at bounding box center [383, 157] width 9 height 6
type input "**********"
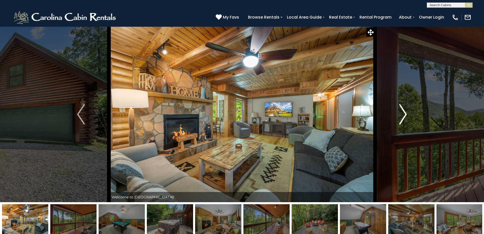
click at [404, 110] on img "Next" at bounding box center [403, 114] width 8 height 20
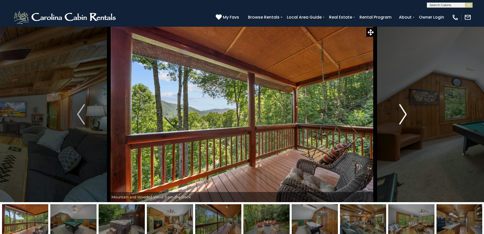
click at [404, 110] on img "Next" at bounding box center [403, 114] width 8 height 20
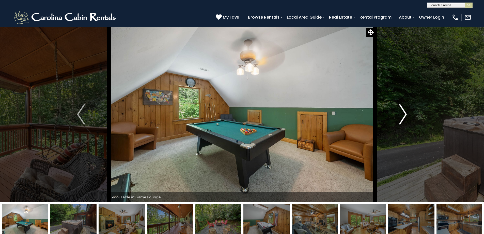
click at [404, 110] on img "Next" at bounding box center [403, 114] width 8 height 20
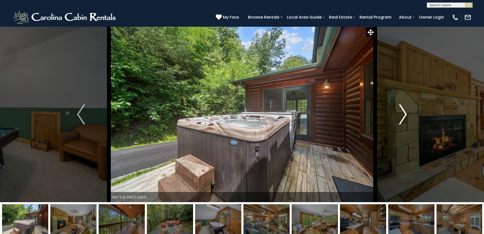
click at [404, 110] on img "Next" at bounding box center [403, 114] width 8 height 20
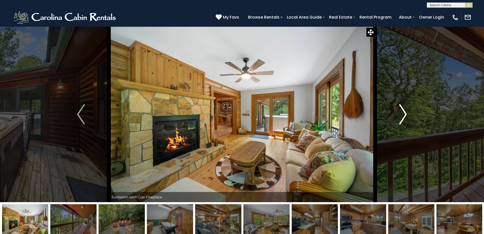
click at [404, 110] on img "Next" at bounding box center [403, 114] width 8 height 20
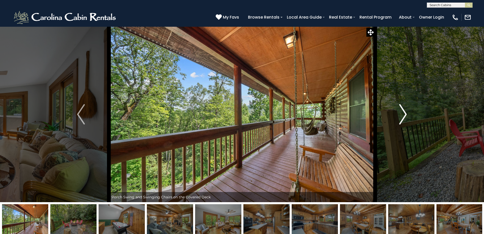
click at [404, 110] on img "Next" at bounding box center [403, 114] width 8 height 20
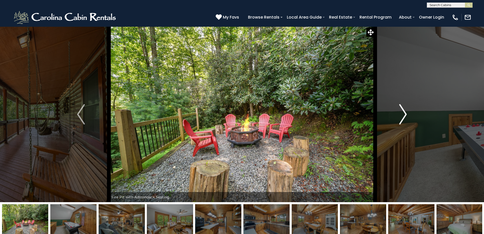
click at [404, 110] on img "Next" at bounding box center [403, 114] width 8 height 20
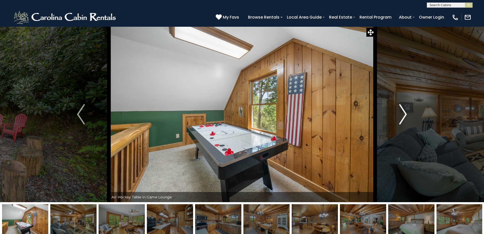
click at [404, 110] on img "Next" at bounding box center [403, 114] width 8 height 20
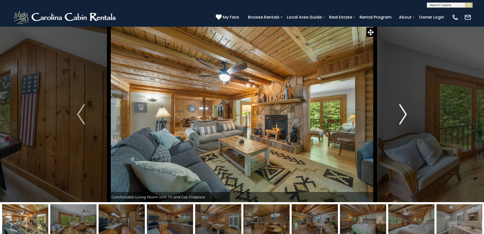
click at [404, 111] on img "Next" at bounding box center [403, 114] width 8 height 20
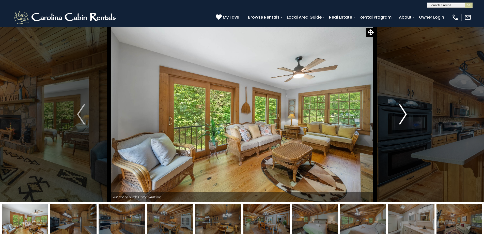
click at [404, 111] on img "Next" at bounding box center [403, 114] width 8 height 20
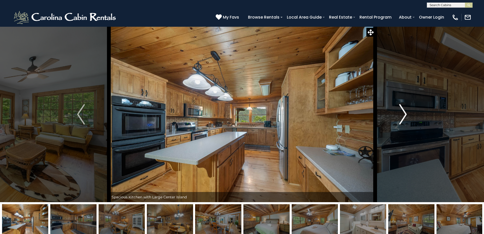
click at [404, 111] on img "Next" at bounding box center [403, 114] width 8 height 20
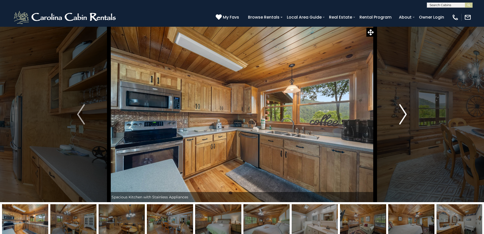
click at [404, 111] on img "Next" at bounding box center [403, 114] width 8 height 20
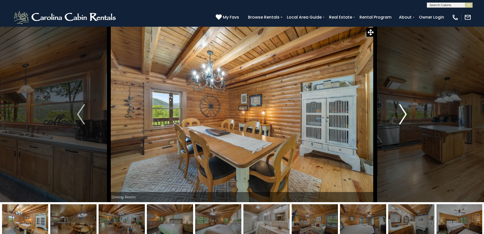
click at [404, 111] on img "Next" at bounding box center [403, 114] width 8 height 20
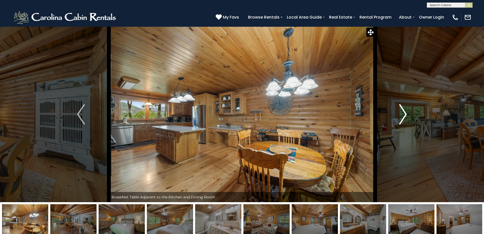
click at [404, 111] on img "Next" at bounding box center [403, 114] width 8 height 20
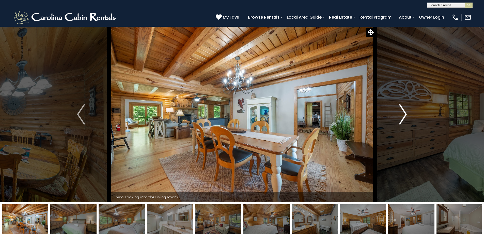
click at [404, 111] on img "Next" at bounding box center [403, 114] width 8 height 20
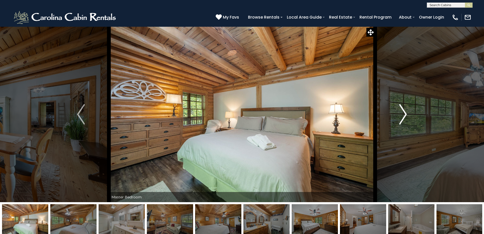
click at [404, 111] on img "Next" at bounding box center [403, 114] width 8 height 20
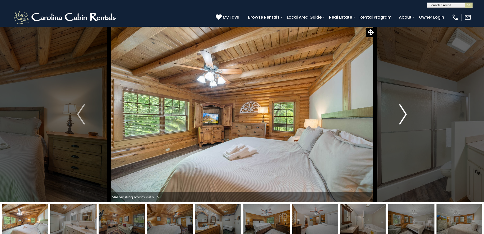
click at [404, 111] on img "Next" at bounding box center [403, 114] width 8 height 20
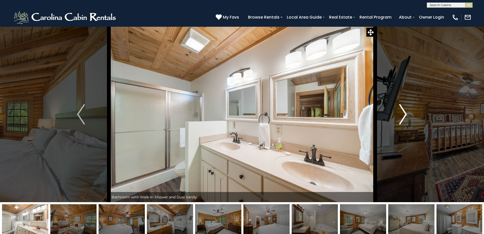
click at [404, 111] on img "Next" at bounding box center [403, 114] width 8 height 20
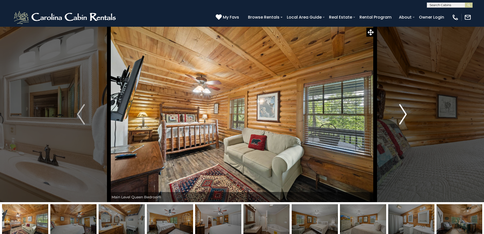
click at [404, 111] on img "Next" at bounding box center [403, 114] width 8 height 20
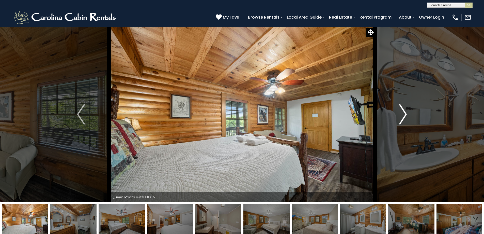
click at [404, 111] on img "Next" at bounding box center [403, 114] width 8 height 20
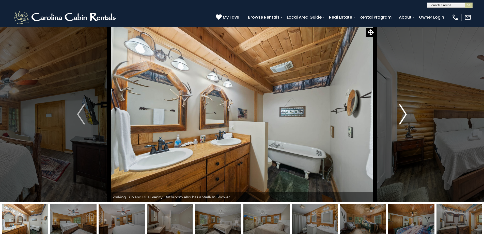
click at [404, 111] on img "Next" at bounding box center [403, 114] width 8 height 20
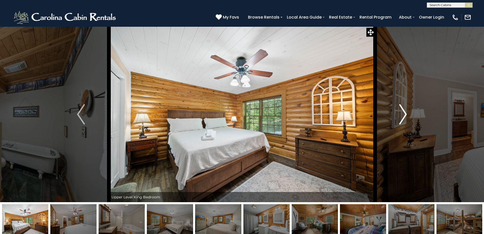
click at [404, 111] on img "Next" at bounding box center [403, 114] width 8 height 20
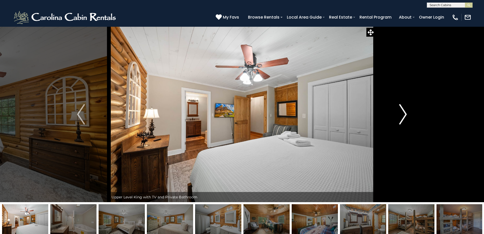
click at [404, 111] on img "Next" at bounding box center [403, 114] width 8 height 20
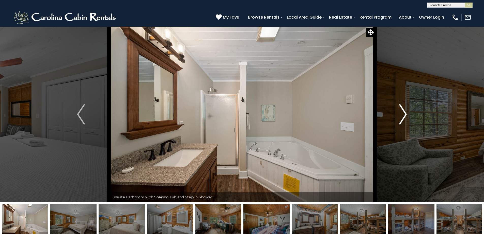
click at [404, 111] on img "Next" at bounding box center [403, 114] width 8 height 20
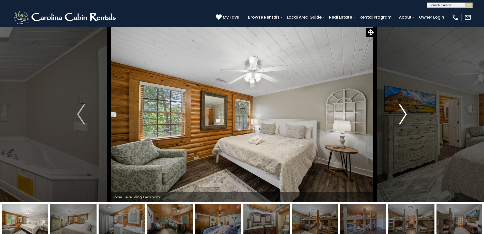
click at [404, 111] on img "Next" at bounding box center [403, 114] width 8 height 20
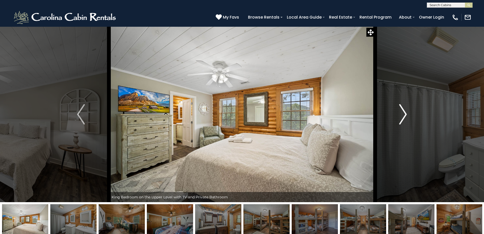
click at [404, 111] on img "Next" at bounding box center [403, 114] width 8 height 20
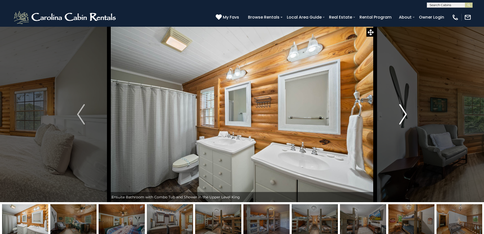
click at [404, 111] on img "Next" at bounding box center [403, 114] width 8 height 20
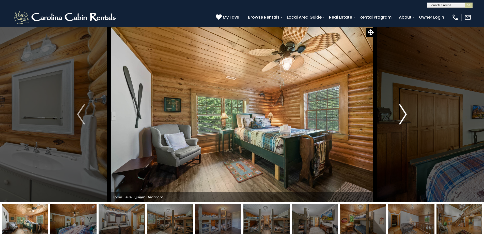
click at [404, 111] on img "Next" at bounding box center [403, 114] width 8 height 20
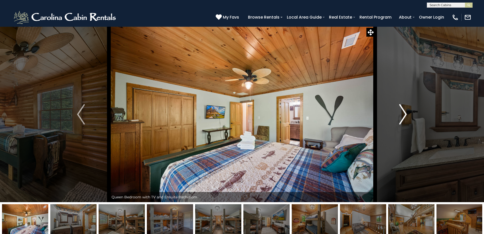
click at [404, 111] on img "Next" at bounding box center [403, 114] width 8 height 20
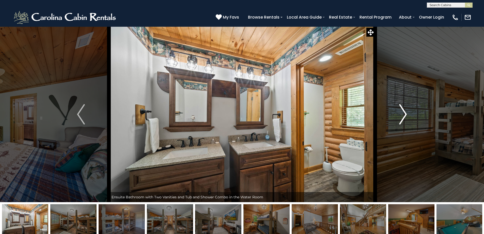
click at [404, 111] on img "Next" at bounding box center [403, 114] width 8 height 20
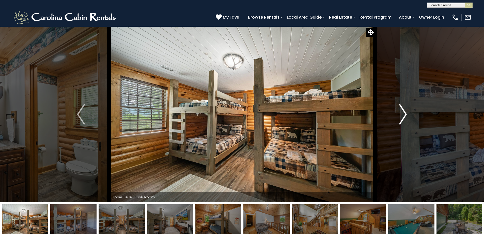
click at [404, 111] on img "Next" at bounding box center [403, 114] width 8 height 20
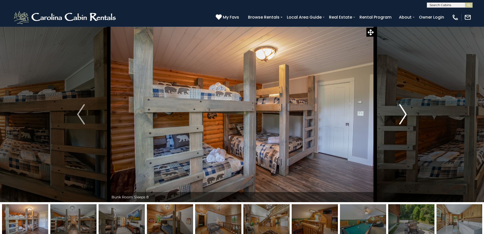
click at [404, 111] on img "Next" at bounding box center [403, 114] width 8 height 20
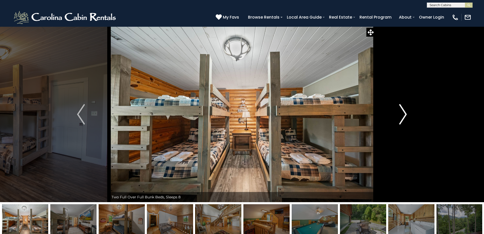
click at [404, 111] on img "Next" at bounding box center [403, 114] width 8 height 20
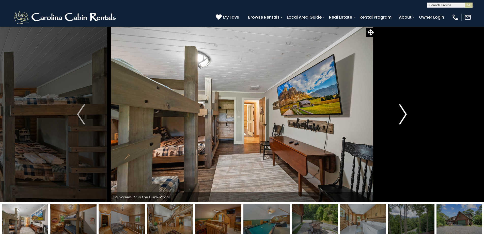
click at [404, 111] on img "Next" at bounding box center [403, 114] width 8 height 20
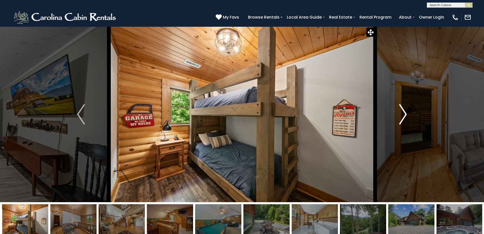
click at [404, 111] on img "Next" at bounding box center [403, 114] width 8 height 20
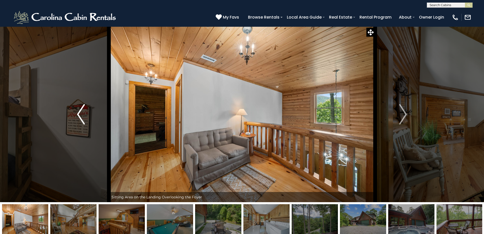
click at [77, 112] on img "Previous" at bounding box center [81, 114] width 8 height 20
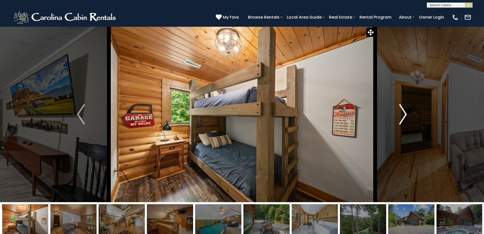
click at [406, 114] on img "Next" at bounding box center [403, 114] width 8 height 20
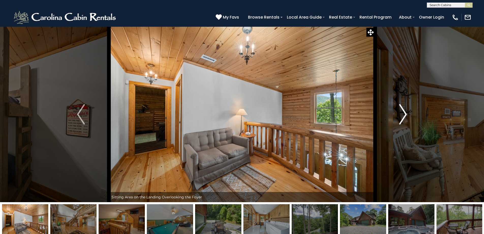
click at [407, 114] on img "Next" at bounding box center [403, 114] width 8 height 20
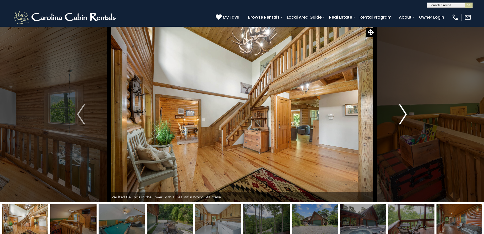
click at [407, 114] on img "Next" at bounding box center [403, 114] width 8 height 20
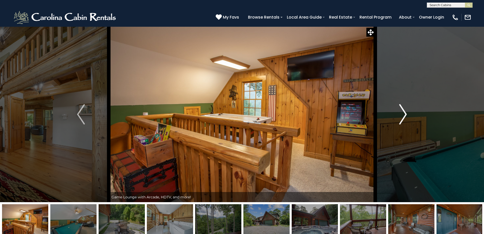
click at [407, 114] on img "Next" at bounding box center [403, 114] width 8 height 20
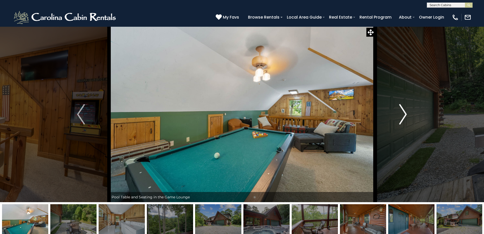
click at [407, 114] on img "Next" at bounding box center [403, 114] width 8 height 20
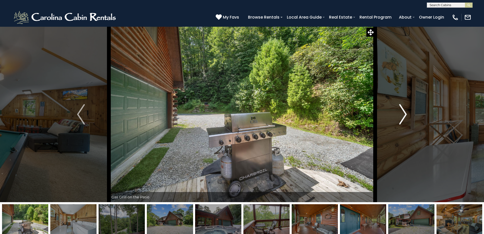
click at [407, 114] on img "Next" at bounding box center [403, 114] width 8 height 20
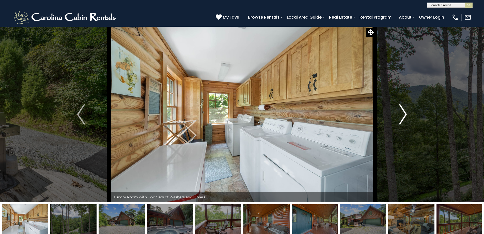
click at [407, 114] on img "Next" at bounding box center [403, 114] width 8 height 20
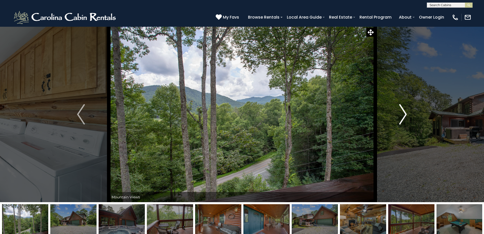
click at [407, 114] on img "Next" at bounding box center [403, 114] width 8 height 20
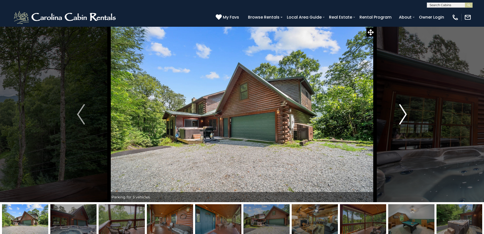
click at [407, 114] on img "Next" at bounding box center [403, 114] width 8 height 20
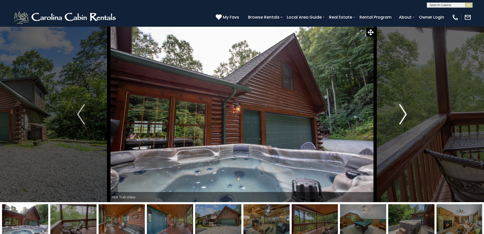
click at [407, 114] on img "Next" at bounding box center [403, 114] width 8 height 20
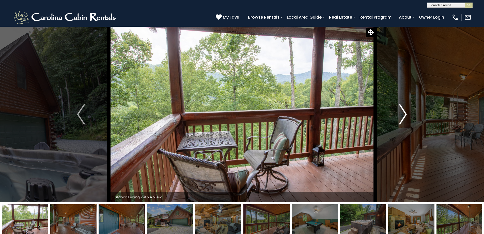
click at [407, 114] on img "Next" at bounding box center [403, 114] width 8 height 20
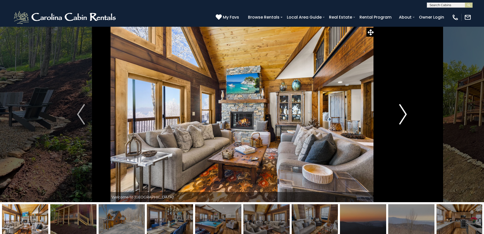
click at [406, 115] on img "Next" at bounding box center [403, 114] width 8 height 20
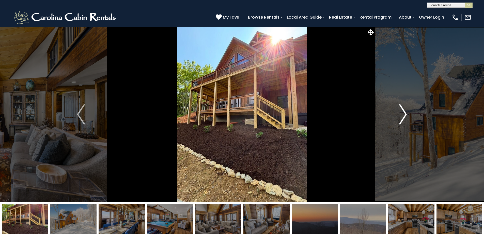
click at [404, 112] on img "Next" at bounding box center [403, 114] width 8 height 20
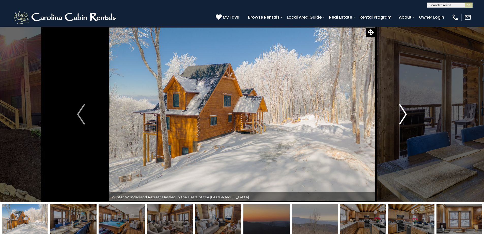
click at [404, 112] on img "Next" at bounding box center [403, 114] width 8 height 20
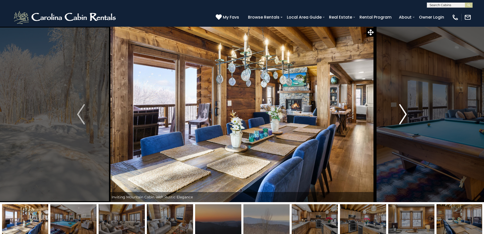
click at [404, 112] on img "Next" at bounding box center [403, 114] width 8 height 20
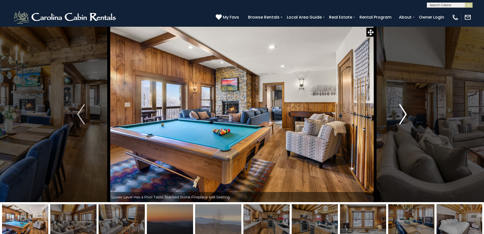
click at [404, 112] on img "Next" at bounding box center [403, 114] width 8 height 20
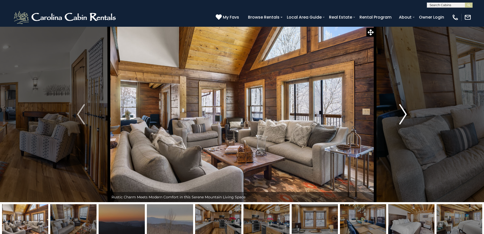
click at [404, 112] on img "Next" at bounding box center [403, 114] width 8 height 20
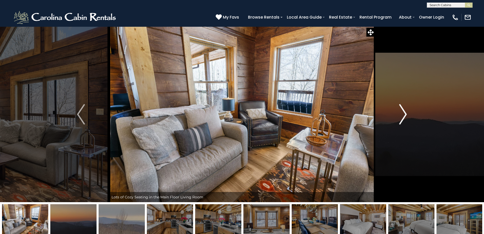
click at [404, 112] on img "Next" at bounding box center [403, 114] width 8 height 20
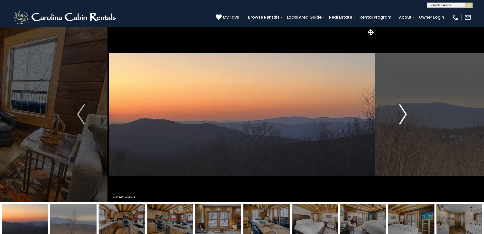
click at [404, 112] on img "Next" at bounding box center [403, 114] width 8 height 20
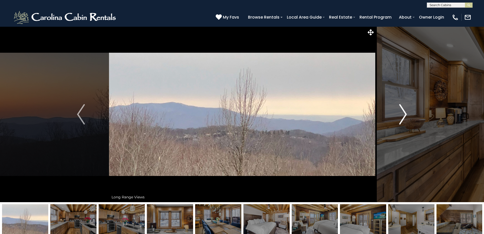
click at [404, 112] on img "Next" at bounding box center [403, 114] width 8 height 20
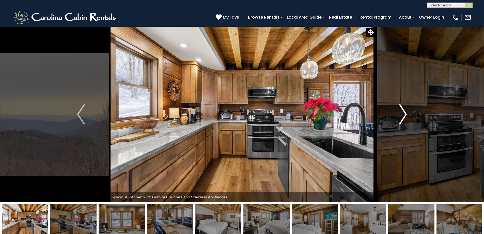
click at [404, 112] on img "Next" at bounding box center [403, 114] width 8 height 20
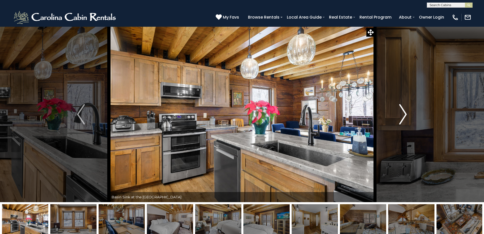
click at [404, 112] on img "Next" at bounding box center [403, 114] width 8 height 20
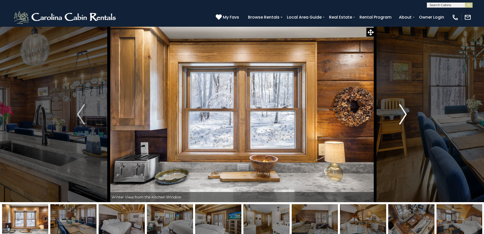
click at [404, 112] on img "Next" at bounding box center [403, 114] width 8 height 20
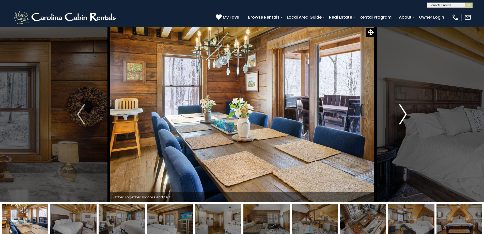
click at [404, 112] on img "Next" at bounding box center [403, 114] width 8 height 20
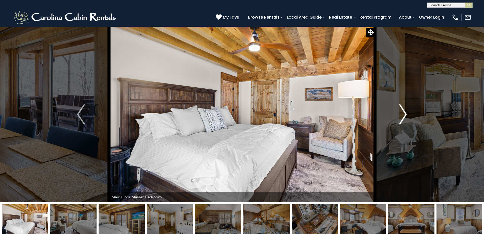
click at [404, 112] on img "Next" at bounding box center [403, 114] width 8 height 20
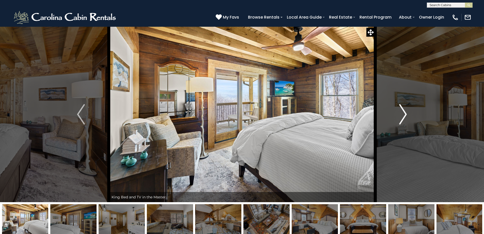
click at [404, 112] on img "Next" at bounding box center [403, 114] width 8 height 20
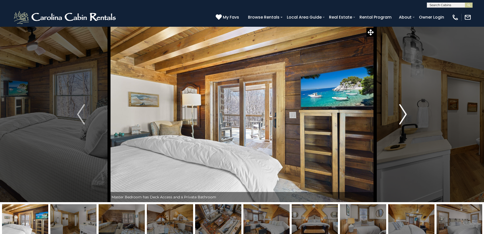
click at [404, 112] on img "Next" at bounding box center [403, 114] width 8 height 20
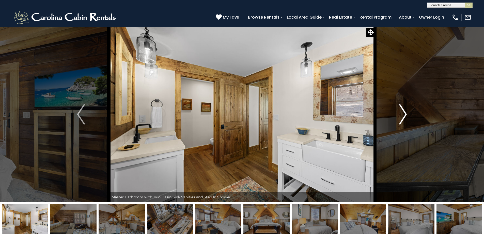
click at [404, 112] on img "Next" at bounding box center [403, 114] width 8 height 20
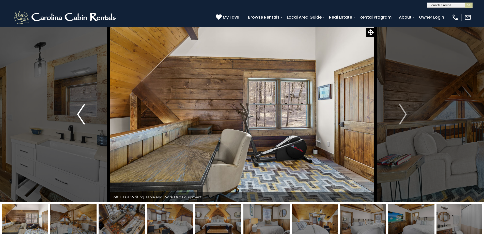
click at [79, 112] on img "Previous" at bounding box center [81, 114] width 8 height 20
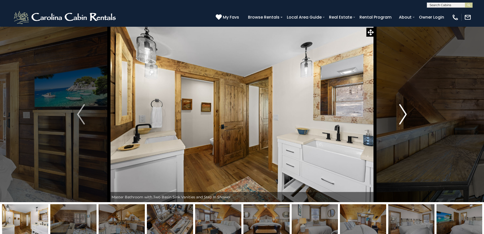
click at [405, 111] on img "Next" at bounding box center [403, 114] width 8 height 20
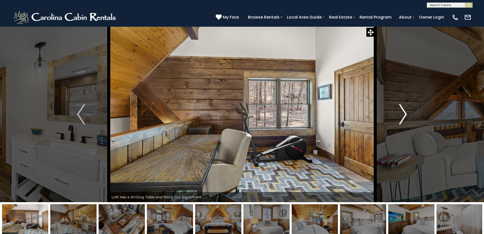
click at [405, 111] on img "Next" at bounding box center [403, 114] width 8 height 20
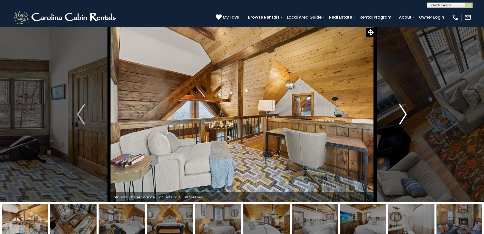
click at [405, 111] on img "Next" at bounding box center [403, 114] width 8 height 20
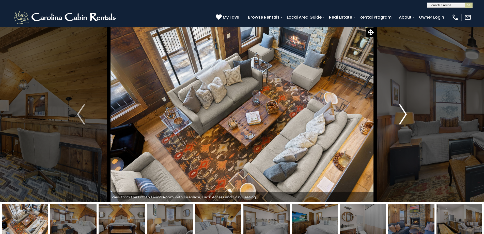
click at [405, 111] on img "Next" at bounding box center [403, 114] width 8 height 20
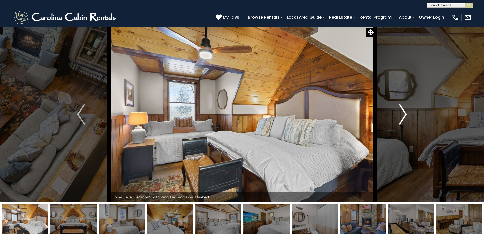
click at [405, 111] on img "Next" at bounding box center [403, 114] width 8 height 20
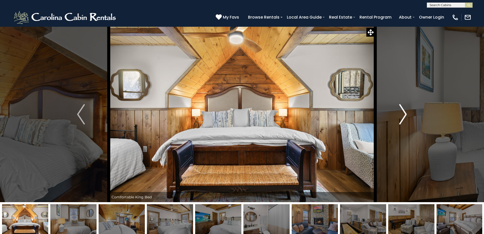
click at [405, 111] on img "Next" at bounding box center [403, 114] width 8 height 20
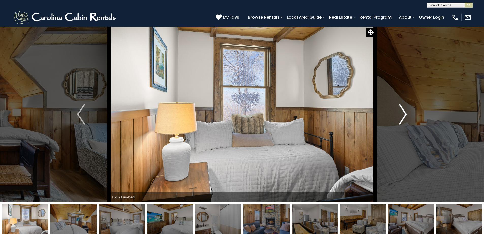
click at [405, 111] on img "Next" at bounding box center [403, 114] width 8 height 20
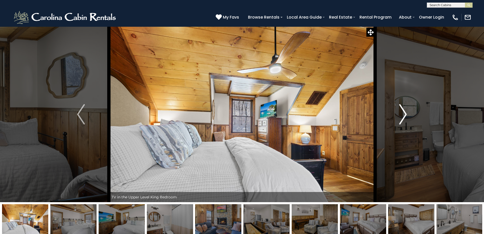
click at [405, 111] on img "Next" at bounding box center [403, 114] width 8 height 20
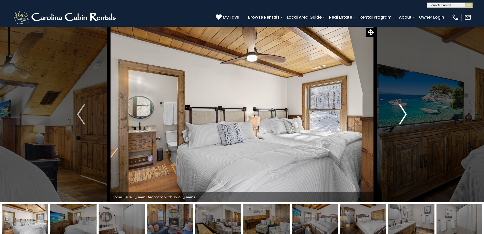
click at [405, 111] on img "Next" at bounding box center [403, 114] width 8 height 20
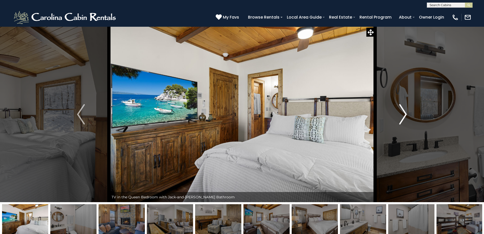
click at [405, 111] on img "Next" at bounding box center [403, 114] width 8 height 20
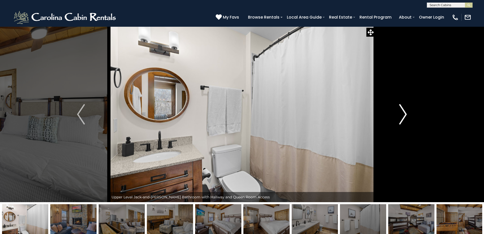
click at [405, 111] on img "Next" at bounding box center [403, 114] width 8 height 20
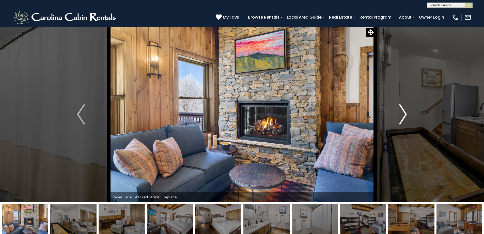
click at [405, 111] on img "Next" at bounding box center [403, 114] width 8 height 20
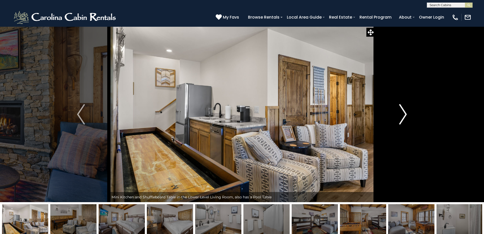
click at [405, 111] on img "Next" at bounding box center [403, 114] width 8 height 20
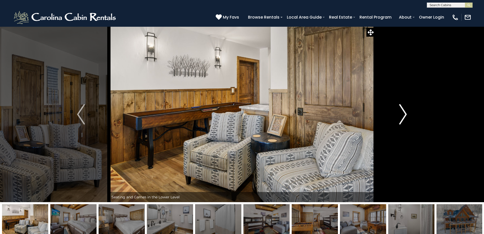
click at [405, 111] on img "Next" at bounding box center [403, 114] width 8 height 20
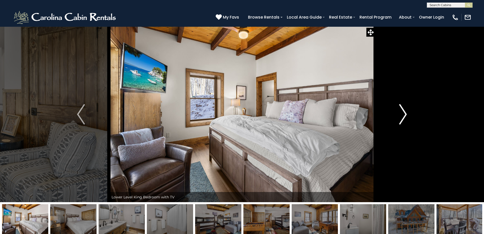
click at [405, 111] on img "Next" at bounding box center [403, 114] width 8 height 20
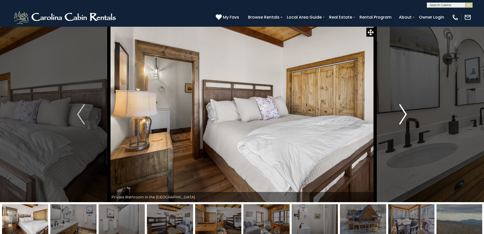
click at [405, 111] on img "Next" at bounding box center [403, 114] width 8 height 20
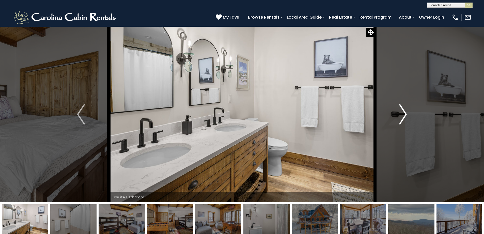
click at [405, 111] on img "Next" at bounding box center [403, 114] width 8 height 20
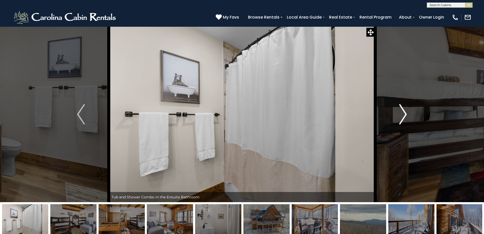
click at [405, 111] on img "Next" at bounding box center [403, 114] width 8 height 20
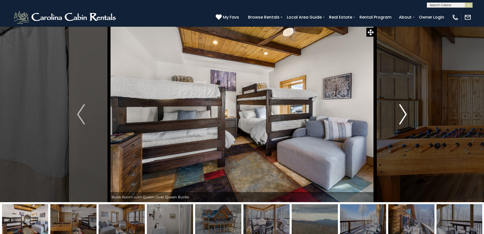
click at [405, 111] on img "Next" at bounding box center [403, 114] width 8 height 20
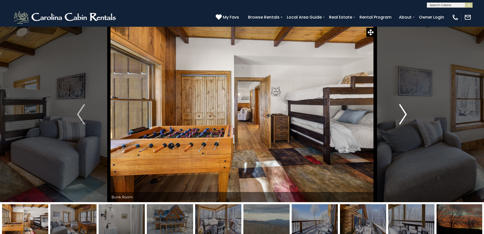
click at [405, 111] on img "Next" at bounding box center [403, 114] width 8 height 20
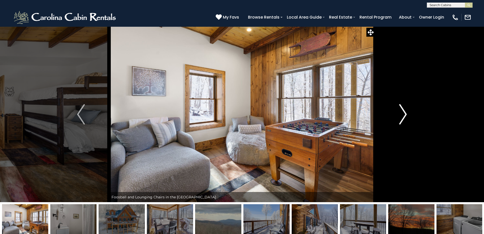
click at [405, 111] on img "Next" at bounding box center [403, 114] width 8 height 20
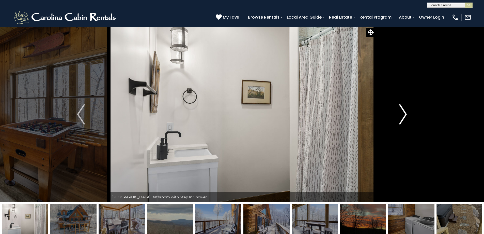
click at [405, 111] on img "Next" at bounding box center [403, 114] width 8 height 20
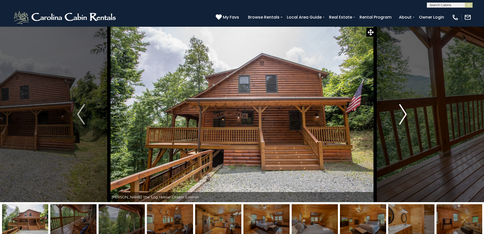
click at [406, 119] on img "Next" at bounding box center [403, 114] width 8 height 20
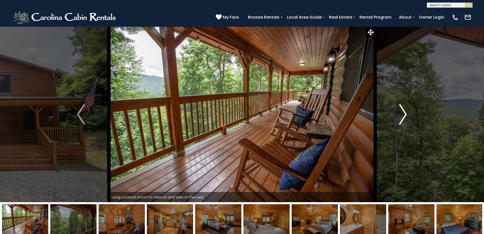
click at [404, 117] on img "Next" at bounding box center [403, 114] width 8 height 20
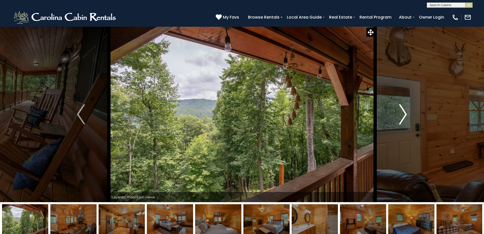
click at [404, 117] on img "Next" at bounding box center [403, 114] width 8 height 20
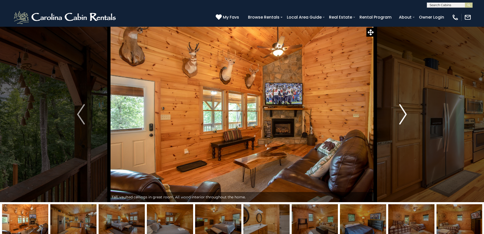
click at [404, 117] on img "Next" at bounding box center [403, 114] width 8 height 20
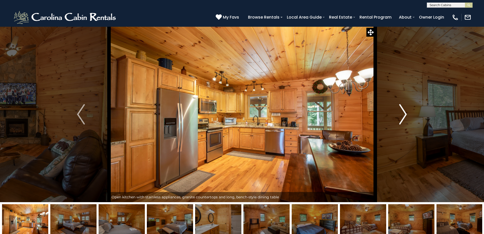
click at [404, 117] on img "Next" at bounding box center [403, 114] width 8 height 20
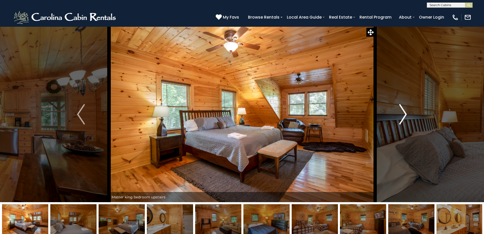
click at [404, 117] on img "Next" at bounding box center [403, 114] width 8 height 20
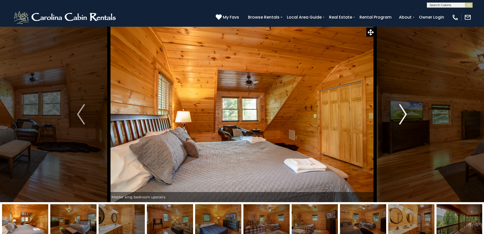
click at [404, 117] on img "Next" at bounding box center [403, 114] width 8 height 20
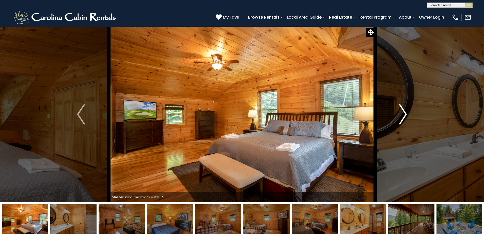
click at [404, 117] on img "Next" at bounding box center [403, 114] width 8 height 20
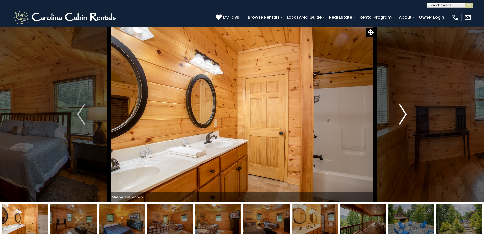
click at [404, 117] on img "Next" at bounding box center [403, 114] width 8 height 20
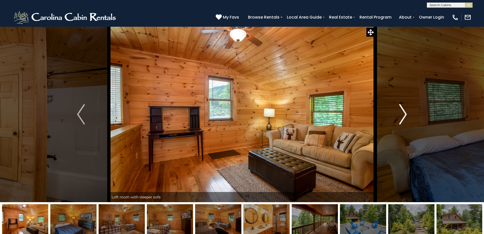
click at [404, 117] on img "Next" at bounding box center [403, 114] width 8 height 20
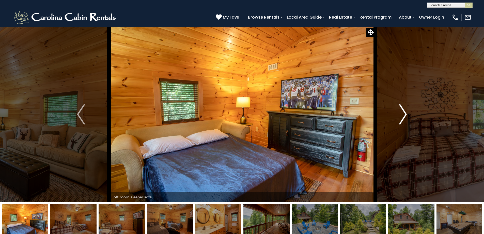
click at [404, 117] on img "Next" at bounding box center [403, 114] width 8 height 20
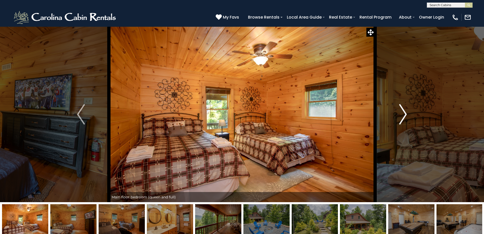
click at [404, 117] on img "Next" at bounding box center [403, 114] width 8 height 20
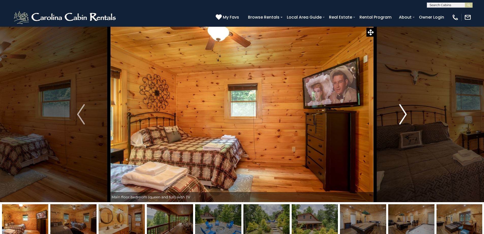
click at [404, 117] on img "Next" at bounding box center [403, 114] width 8 height 20
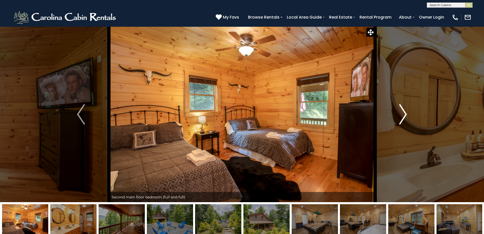
click at [404, 117] on img "Next" at bounding box center [403, 114] width 8 height 20
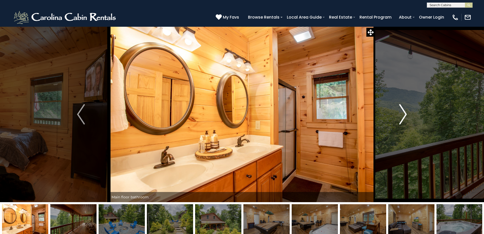
click at [404, 117] on img "Next" at bounding box center [403, 114] width 8 height 20
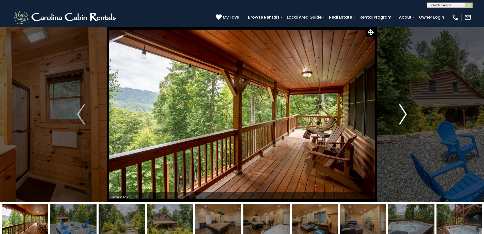
click at [404, 117] on img "Next" at bounding box center [403, 114] width 8 height 20
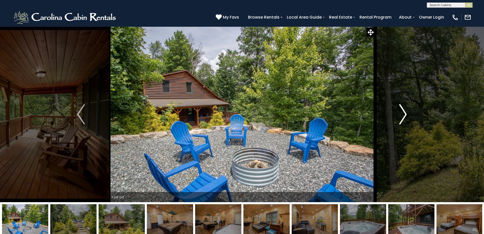
click at [404, 117] on img "Next" at bounding box center [403, 114] width 8 height 20
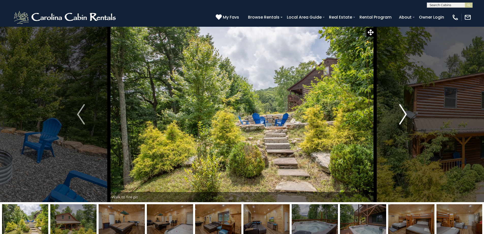
click at [404, 117] on img "Next" at bounding box center [403, 114] width 8 height 20
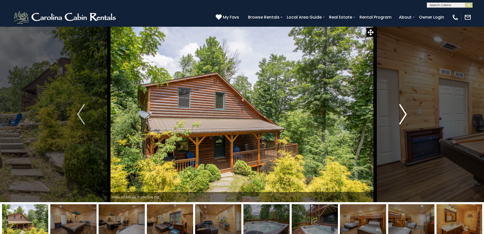
click at [404, 117] on img "Next" at bounding box center [403, 114] width 8 height 20
